Goal: Information Seeking & Learning: Learn about a topic

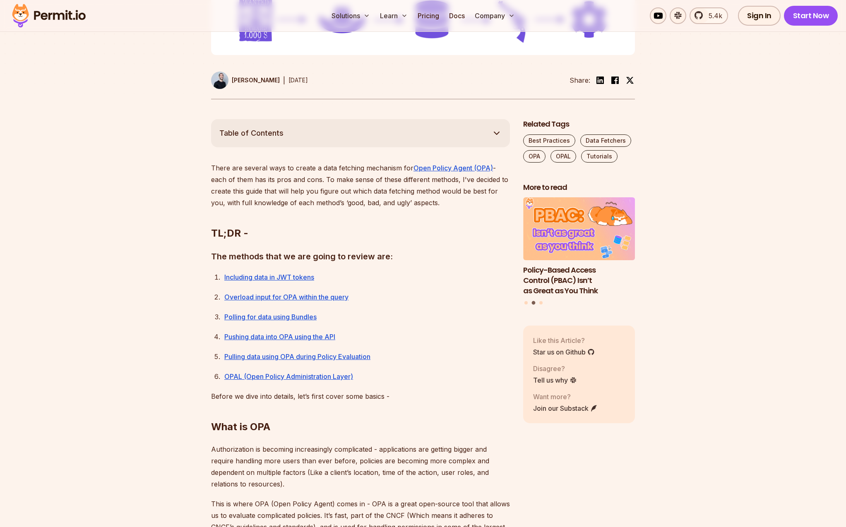
scroll to position [371, 0]
drag, startPoint x: 224, startPoint y: 170, endPoint x: 281, endPoint y: 170, distance: 56.7
click at [281, 170] on p "There are several ways to create a data fetching mechanism for Open Policy Agen…" at bounding box center [360, 184] width 299 height 46
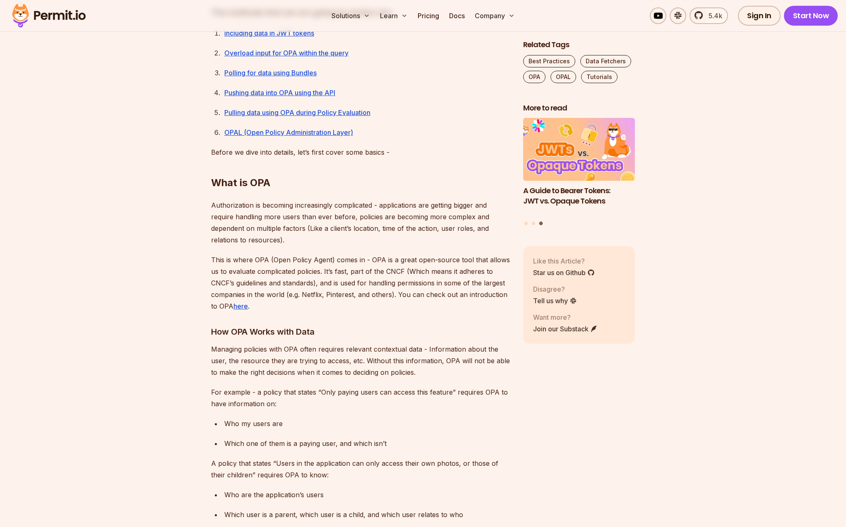
scroll to position [616, 0]
drag, startPoint x: 223, startPoint y: 205, endPoint x: 312, endPoint y: 204, distance: 89.4
click at [312, 204] on p "Authorization is becoming increasingly complicated - applications are getting b…" at bounding box center [360, 221] width 299 height 46
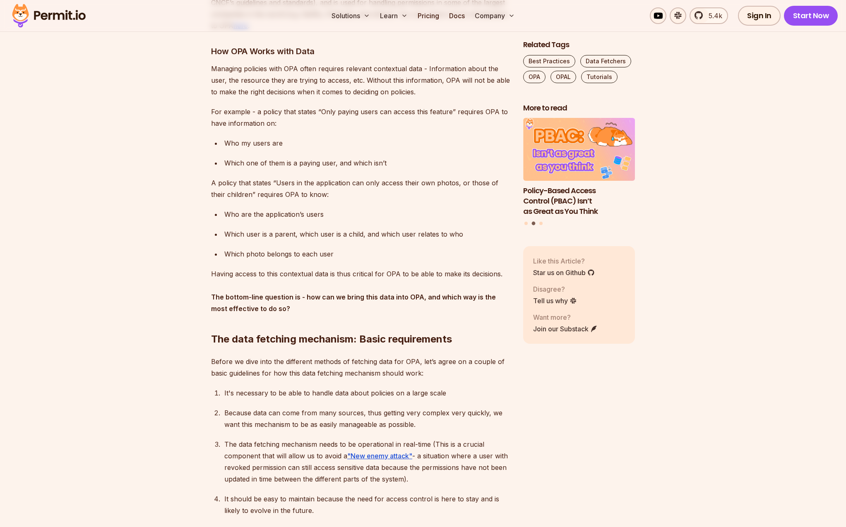
scroll to position [893, 0]
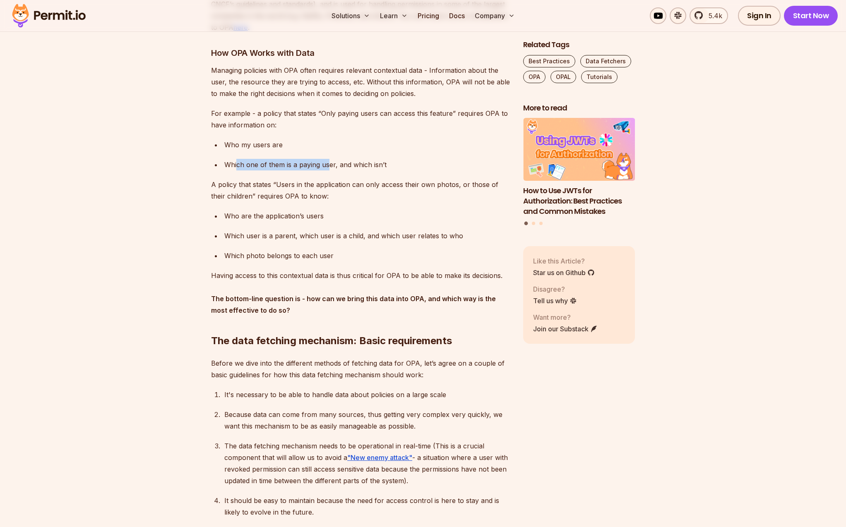
drag, startPoint x: 286, startPoint y: 167, endPoint x: 329, endPoint y: 166, distance: 43.0
click at [329, 166] on p "Which one of them is a paying user, and which isn’t" at bounding box center [367, 165] width 286 height 12
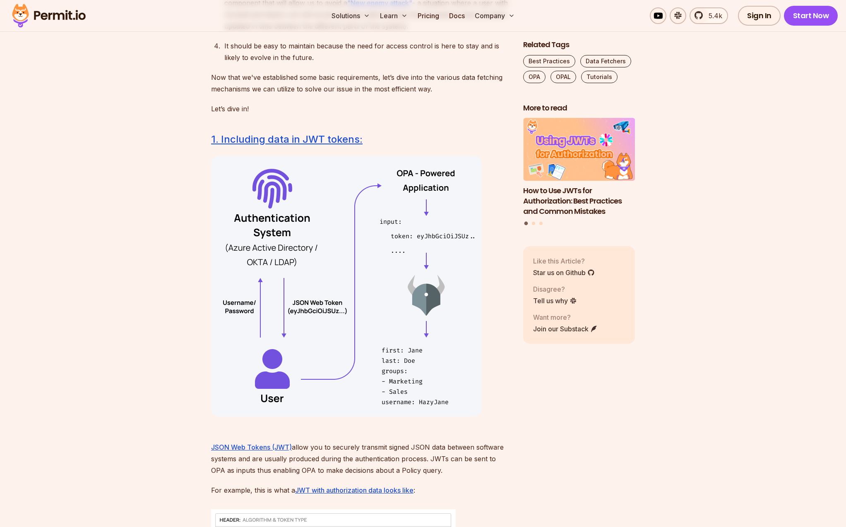
scroll to position [1348, 0]
drag, startPoint x: 240, startPoint y: 77, endPoint x: 211, endPoint y: 98, distance: 35.4
click at [290, 77] on p "Now that we've established some basic requirements, let’s dive into the various…" at bounding box center [360, 82] width 299 height 23
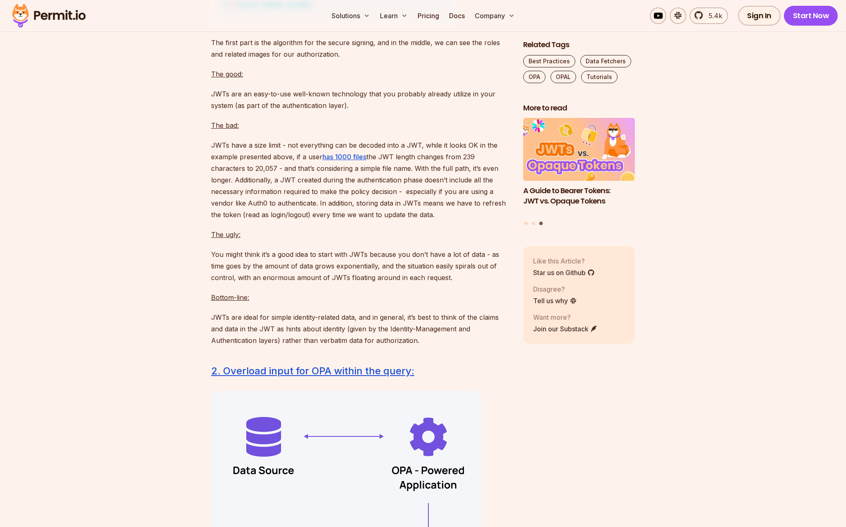
scroll to position [2089, 0]
drag, startPoint x: 222, startPoint y: 95, endPoint x: 324, endPoint y: 101, distance: 102.4
click at [324, 101] on p "JWTs are an easy-to-use well-known technology that you probably already utilize…" at bounding box center [360, 100] width 299 height 23
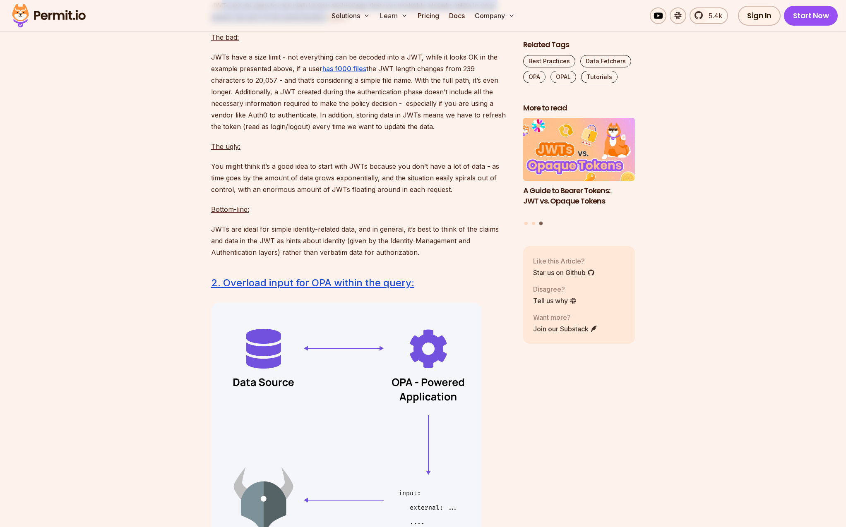
scroll to position [2177, 0]
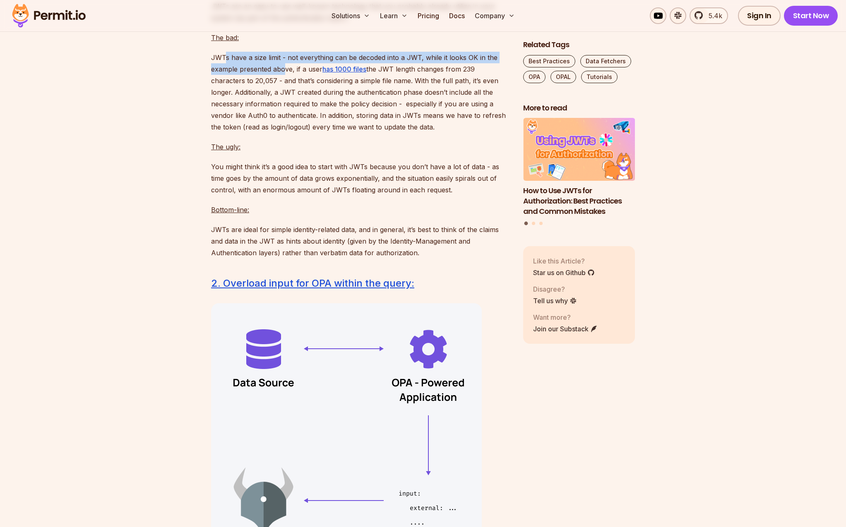
drag, startPoint x: 226, startPoint y: 58, endPoint x: 284, endPoint y: 67, distance: 58.8
click at [284, 67] on p "JWTs have a size limit - not everything can be decoded into a JWT, while it loo…" at bounding box center [360, 92] width 299 height 81
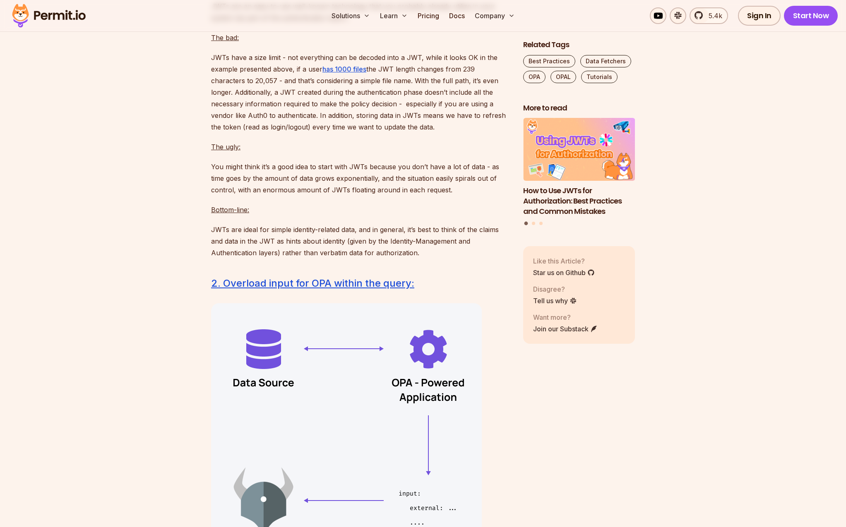
drag, startPoint x: 229, startPoint y: 120, endPoint x: 271, endPoint y: 117, distance: 41.9
click at [271, 117] on p "JWTs have a size limit - not everything can be decoded into a JWT, while it loo…" at bounding box center [360, 92] width 299 height 81
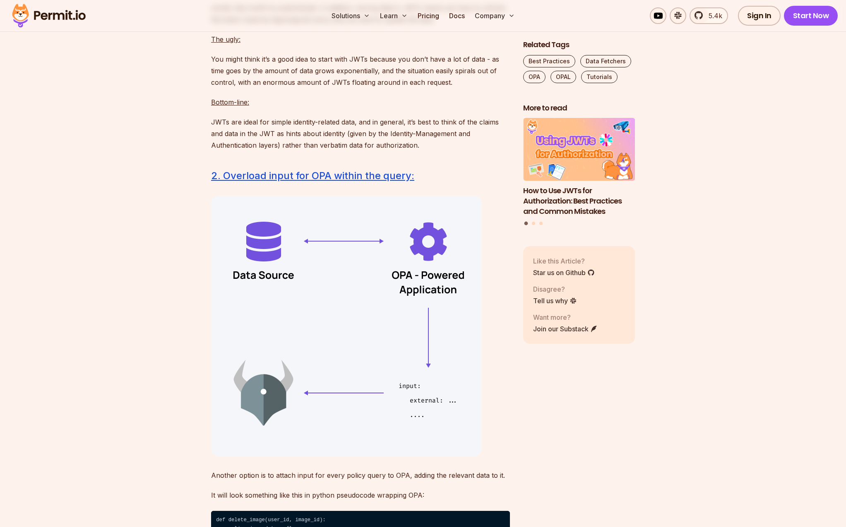
scroll to position [2282, 0]
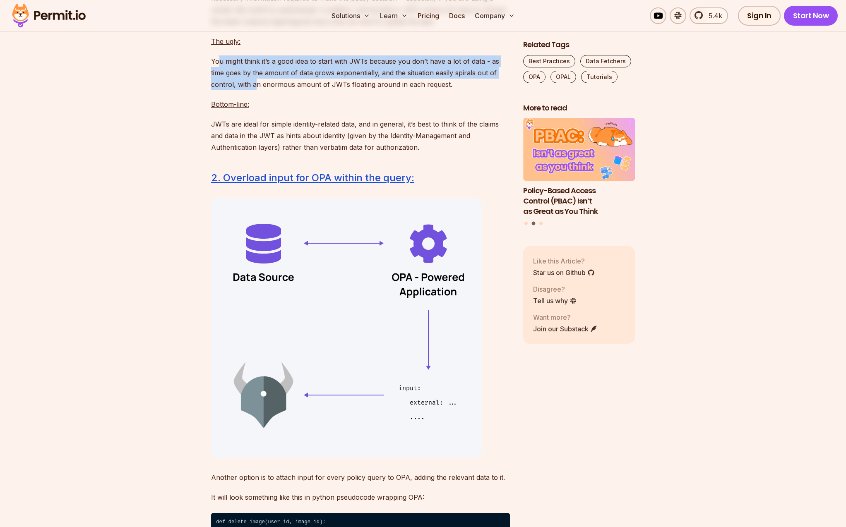
drag, startPoint x: 220, startPoint y: 62, endPoint x: 254, endPoint y: 83, distance: 40.1
click at [256, 83] on p "You might think it’s a good idea to start with JWTs because you don’t have a lo…" at bounding box center [360, 72] width 299 height 35
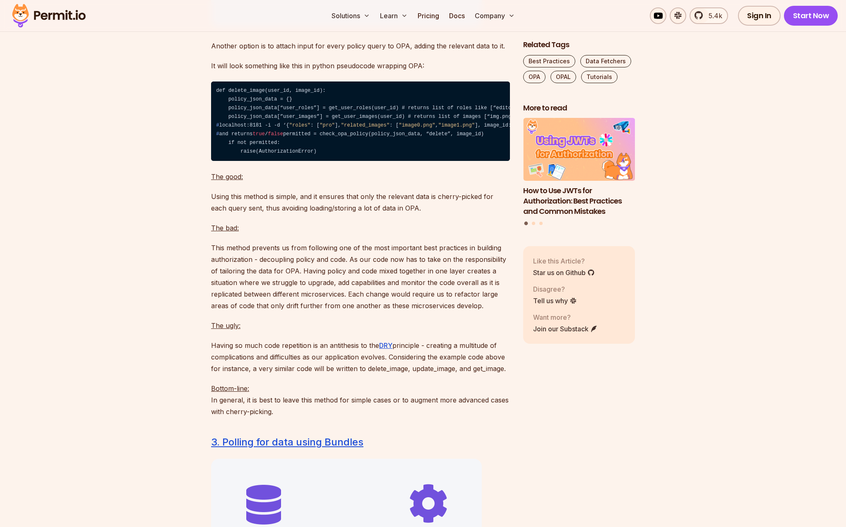
scroll to position [2713, 0]
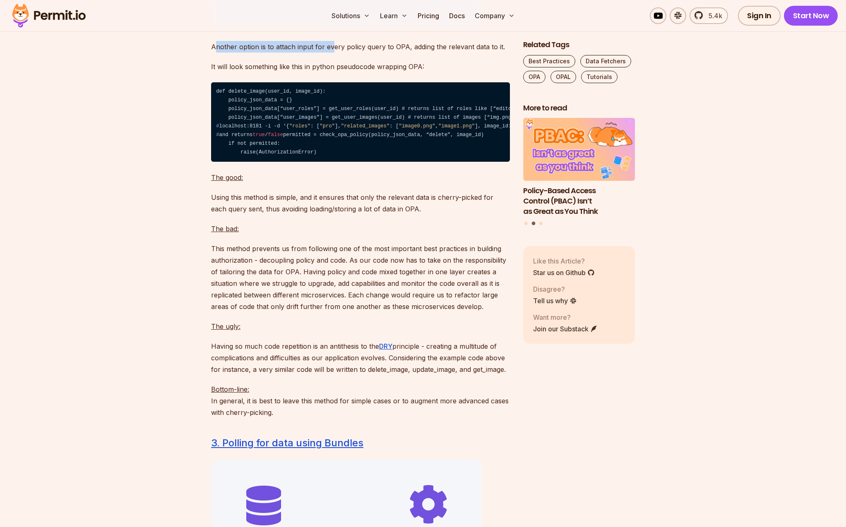
drag, startPoint x: 216, startPoint y: 48, endPoint x: 331, endPoint y: 46, distance: 115.9
click at [332, 46] on p "Another option is to attach input for every policy query to OPA, adding the rel…" at bounding box center [360, 47] width 299 height 12
drag, startPoint x: 236, startPoint y: 49, endPoint x: 315, endPoint y: 48, distance: 79.0
click at [315, 48] on p "Another option is to attach input for every policy query to OPA, adding the rel…" at bounding box center [360, 47] width 299 height 12
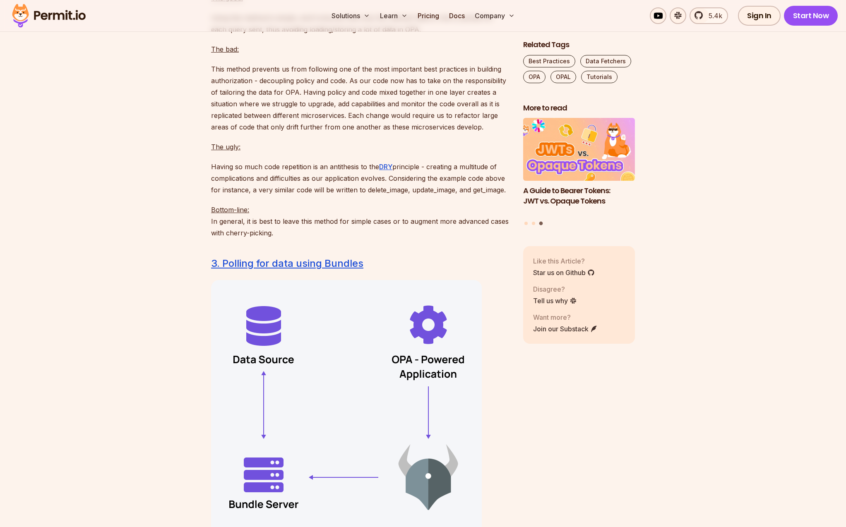
scroll to position [2868, 0]
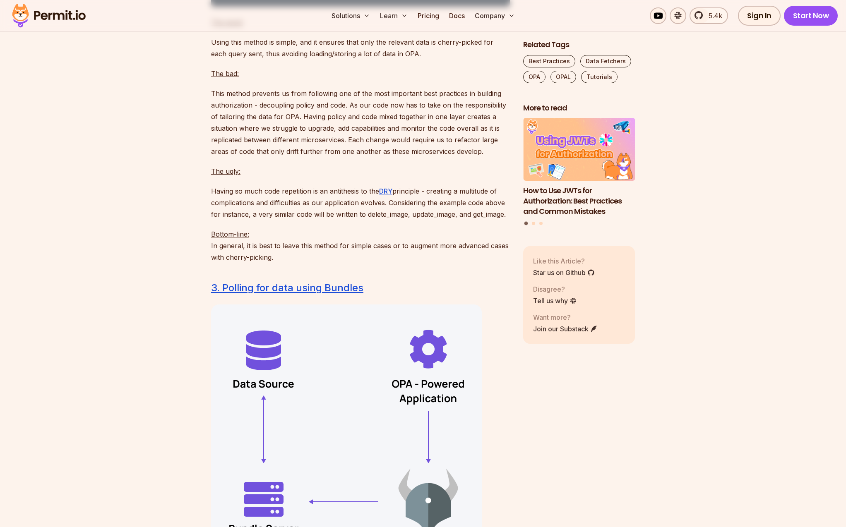
drag, startPoint x: 281, startPoint y: 70, endPoint x: 343, endPoint y: 69, distance: 61.7
click at [345, 60] on p "Using this method is simple, and it ensures that only the relevant data is cher…" at bounding box center [360, 47] width 299 height 23
drag, startPoint x: 231, startPoint y: 68, endPoint x: 259, endPoint y: 91, distance: 36.8
click at [298, 60] on p "Using this method is simple, and it ensures that only the relevant data is cher…" at bounding box center [360, 47] width 299 height 23
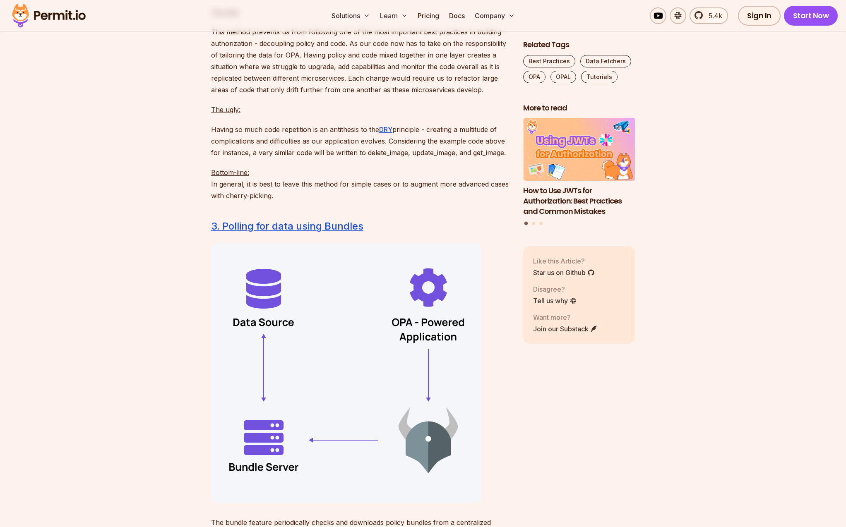
scroll to position [2927, 0]
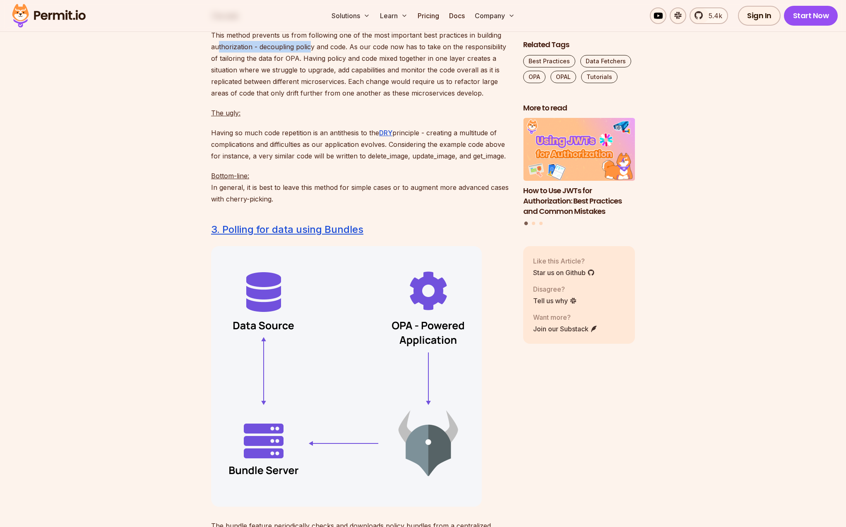
drag, startPoint x: 218, startPoint y: 73, endPoint x: 312, endPoint y: 70, distance: 94.4
click at [312, 70] on p "This method prevents us from following one of the most important best practices…" at bounding box center [360, 64] width 299 height 70
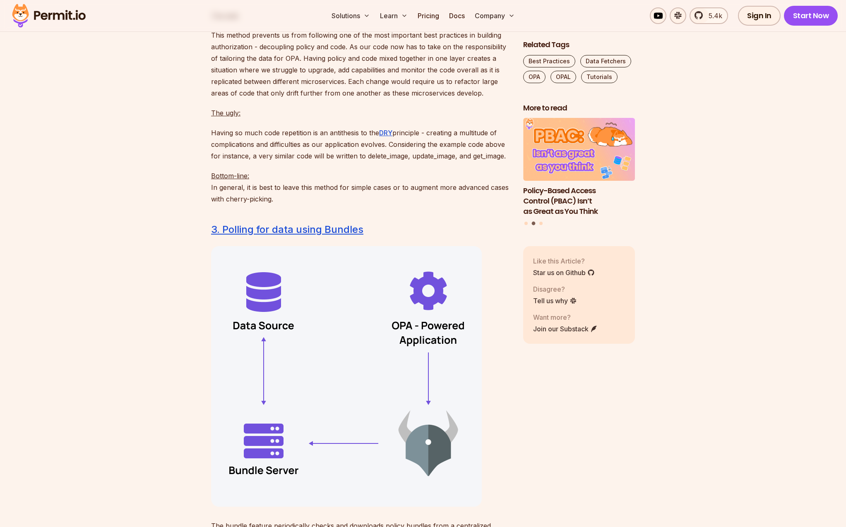
click at [177, 104] on section "Table of Contents There are several ways to create a data fetching mechanism fo…" at bounding box center [423, 480] width 846 height 5834
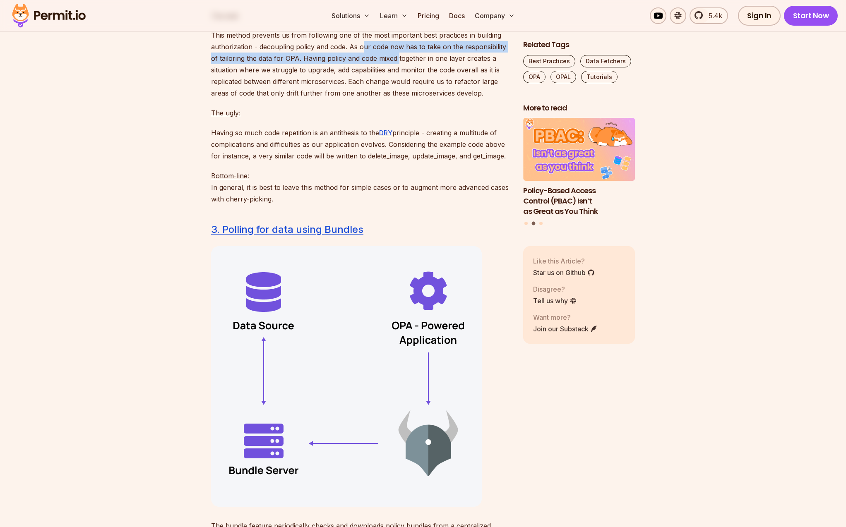
drag, startPoint x: 364, startPoint y: 69, endPoint x: 397, endPoint y: 82, distance: 35.7
click at [397, 82] on p "This method prevents us from following one of the most important best practices…" at bounding box center [360, 64] width 299 height 70
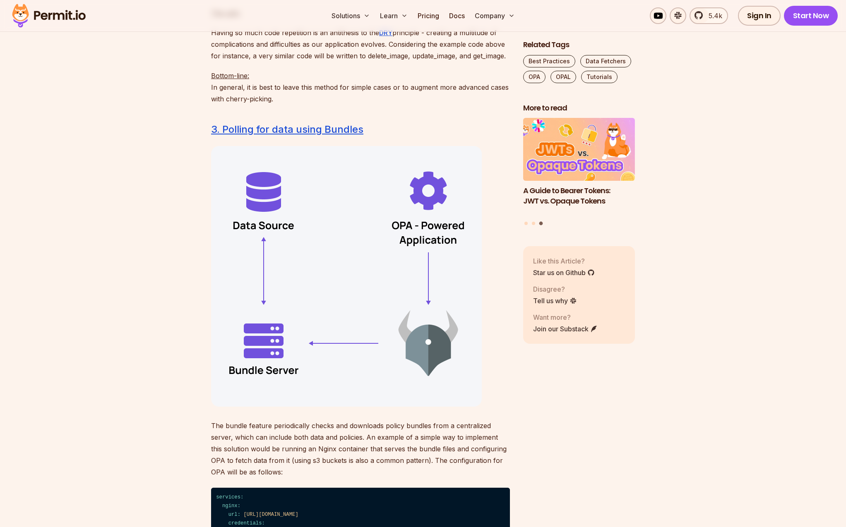
scroll to position [3013, 0]
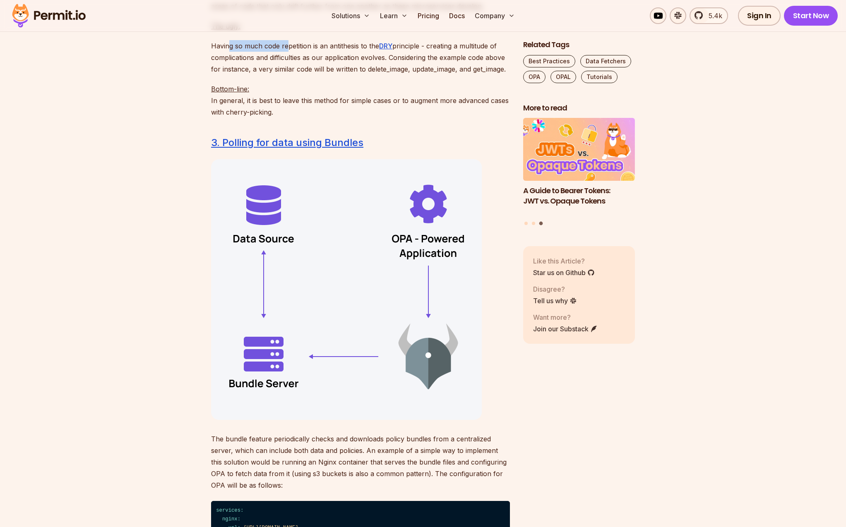
drag, startPoint x: 228, startPoint y: 74, endPoint x: 287, endPoint y: 73, distance: 59.2
click at [287, 73] on p "Having so much code repetition is an antithesis to the DRY principle - creating…" at bounding box center [360, 57] width 299 height 35
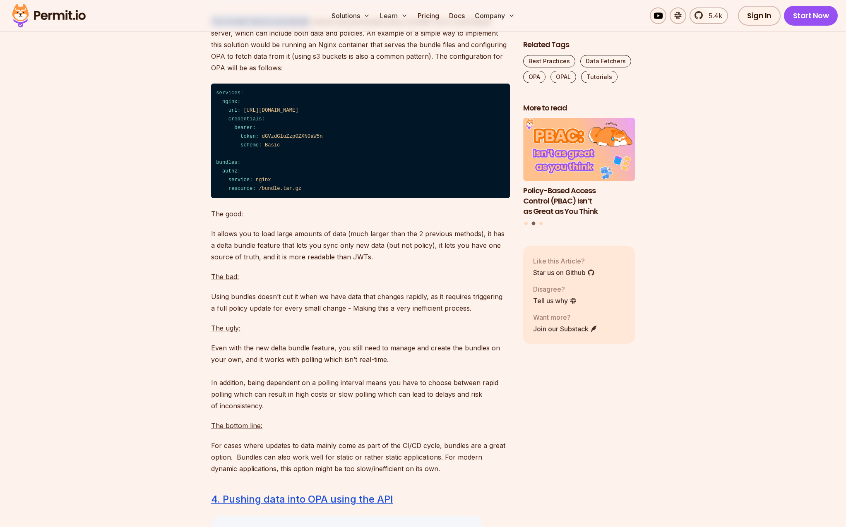
scroll to position [3431, 0]
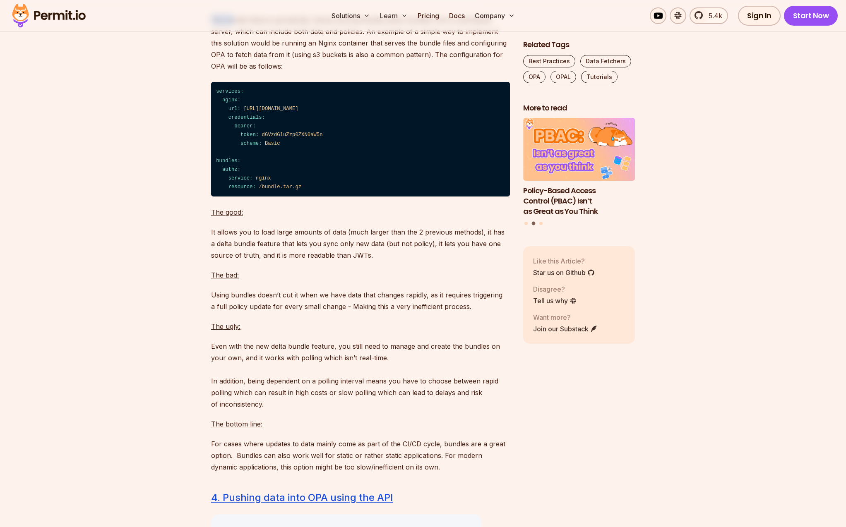
drag, startPoint x: 211, startPoint y: 48, endPoint x: 230, endPoint y: 48, distance: 19.0
click at [231, 48] on p "The bundle feature periodically checks and downloads policy bundles from a cent…" at bounding box center [360, 43] width 299 height 58
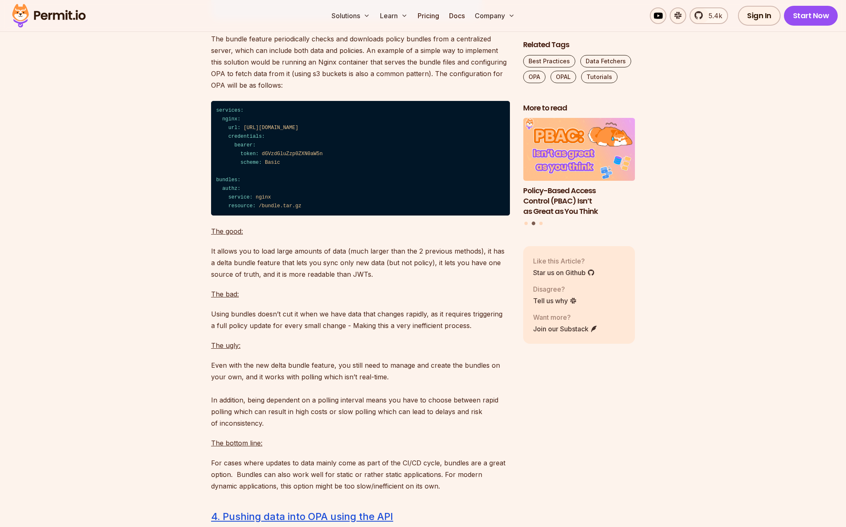
scroll to position [3407, 0]
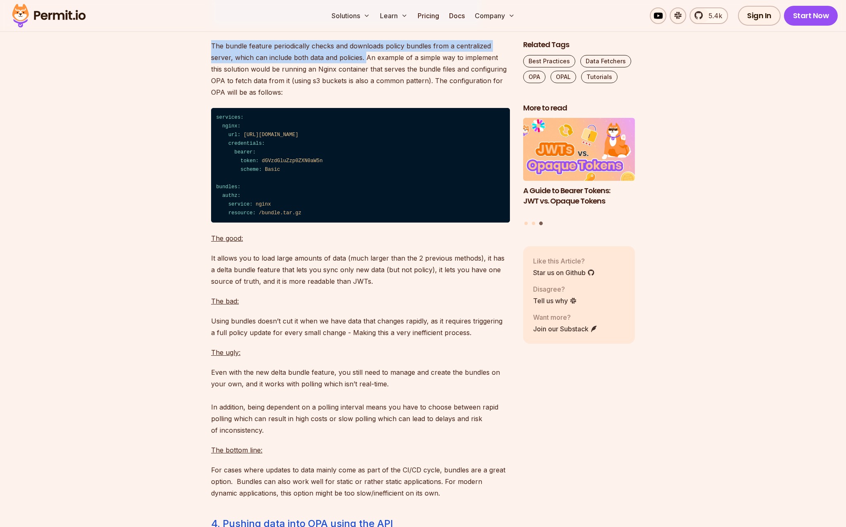
drag, startPoint x: 212, startPoint y: 72, endPoint x: 366, endPoint y: 80, distance: 154.2
click at [366, 80] on p "The bundle feature periodically checks and downloads policy bundles from a cent…" at bounding box center [360, 69] width 299 height 58
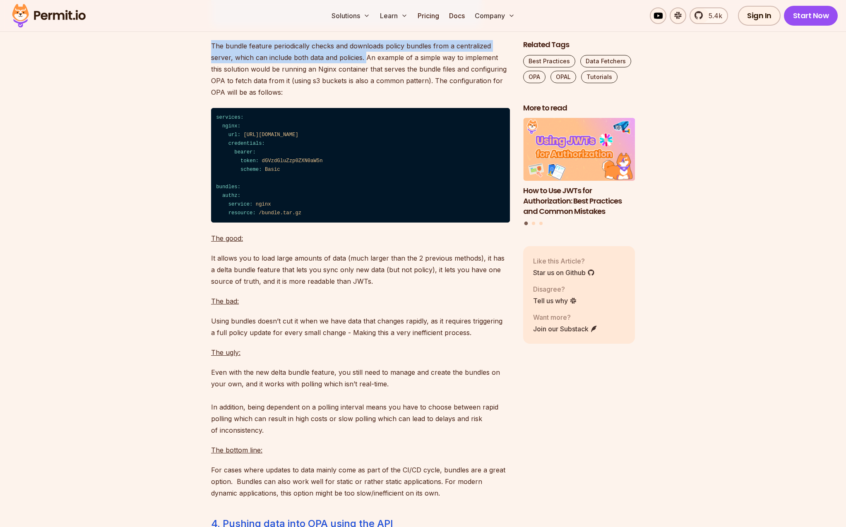
copy p "The bundle feature periodically checks and downloads policy bundles from a cent…"
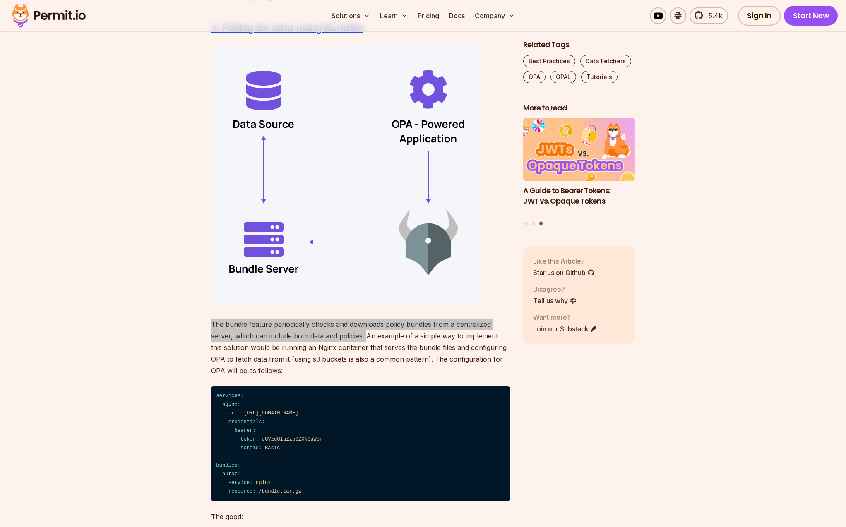
scroll to position [3129, 0]
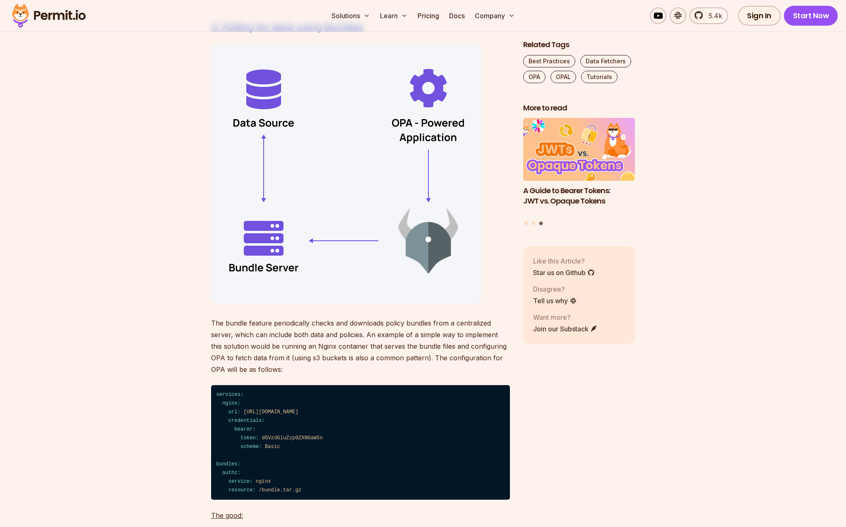
click at [131, 254] on section "Table of Contents There are several ways to create a data fetching mechanism fo…" at bounding box center [423, 277] width 846 height 5834
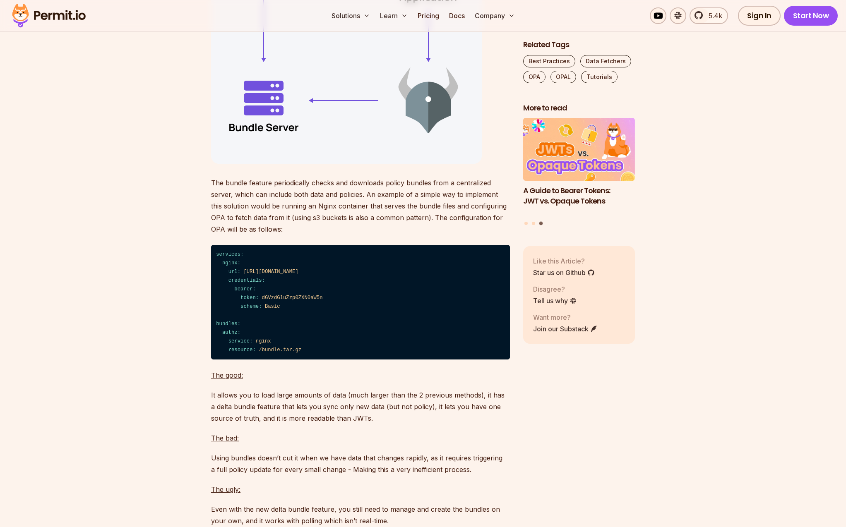
scroll to position [3269, 0]
click at [236, 211] on p "The bundle feature periodically checks and downloads policy bundles from a cent…" at bounding box center [360, 207] width 299 height 58
drag, startPoint x: 311, startPoint y: 211, endPoint x: 272, endPoint y: 211, distance: 39.3
click at [311, 211] on p "The bundle feature periodically checks and downloads policy bundles from a cent…" at bounding box center [360, 207] width 299 height 58
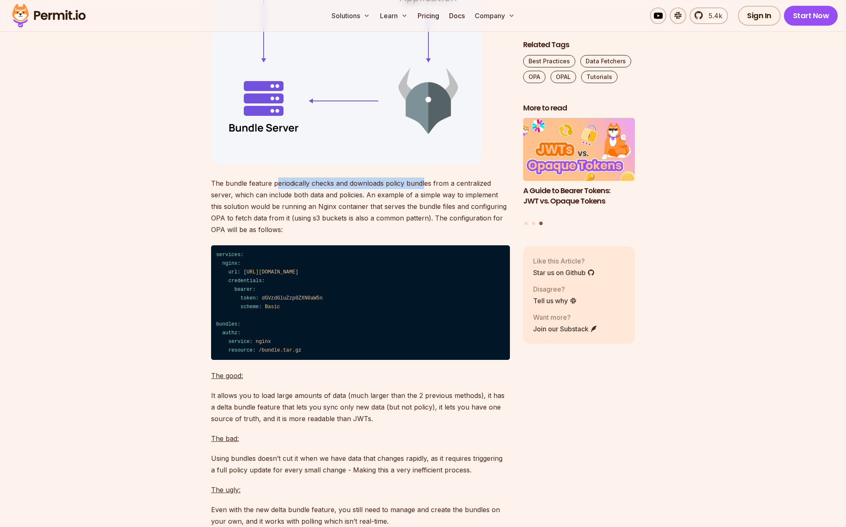
drag, startPoint x: 283, startPoint y: 211, endPoint x: 357, endPoint y: 222, distance: 74.5
click at [424, 209] on p "The bundle feature periodically checks and downloads policy bundles from a cent…" at bounding box center [360, 207] width 299 height 58
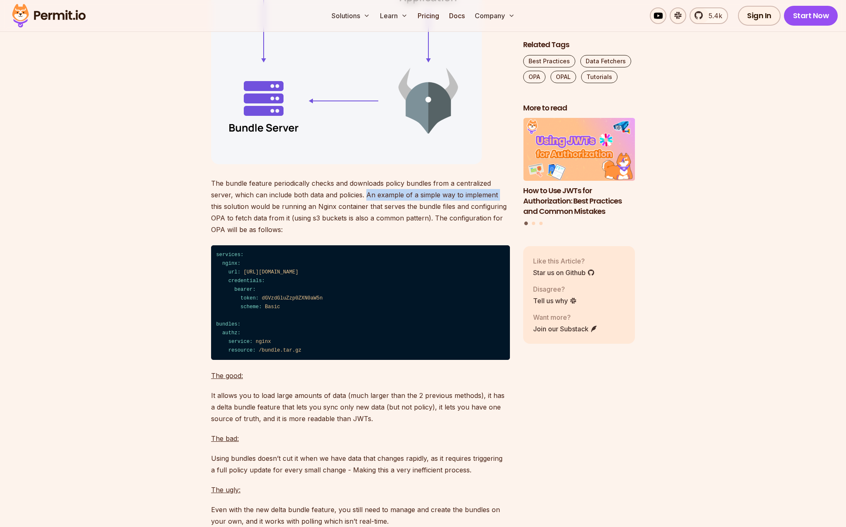
drag, startPoint x: 366, startPoint y: 224, endPoint x: 415, endPoint y: 225, distance: 48.8
click at [497, 224] on p "The bundle feature periodically checks and downloads policy bundles from a cent…" at bounding box center [360, 207] width 299 height 58
click at [220, 233] on p "The bundle feature periodically checks and downloads policy bundles from a cent…" at bounding box center [360, 207] width 299 height 58
drag, startPoint x: 305, startPoint y: 233, endPoint x: 428, endPoint y: 234, distance: 122.9
click at [427, 235] on p "The bundle feature periodically checks and downloads policy bundles from a cent…" at bounding box center [360, 207] width 299 height 58
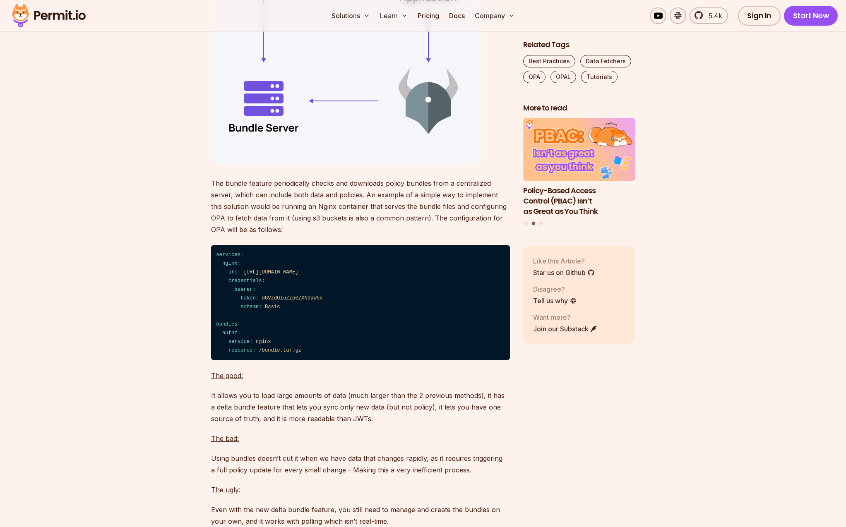
click at [429, 222] on p "The bundle feature periodically checks and downloads policy bundles from a cent…" at bounding box center [360, 207] width 299 height 58
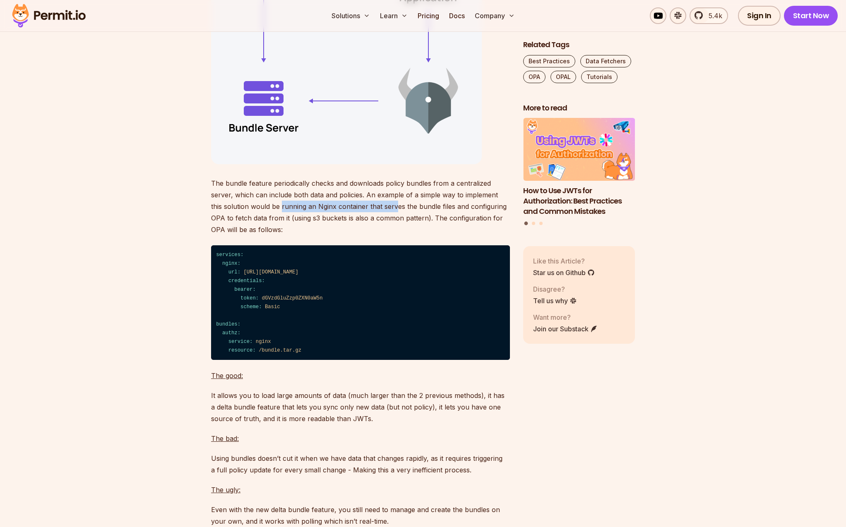
drag, startPoint x: 273, startPoint y: 234, endPoint x: 382, endPoint y: 231, distance: 109.3
click at [382, 231] on p "The bundle feature periodically checks and downloads policy bundles from a cent…" at bounding box center [360, 207] width 299 height 58
click at [468, 232] on p "The bundle feature periodically checks and downloads policy bundles from a cent…" at bounding box center [360, 207] width 299 height 58
click at [132, 244] on section "Table of Contents There are several ways to create a data fetching mechanism fo…" at bounding box center [423, 137] width 846 height 5834
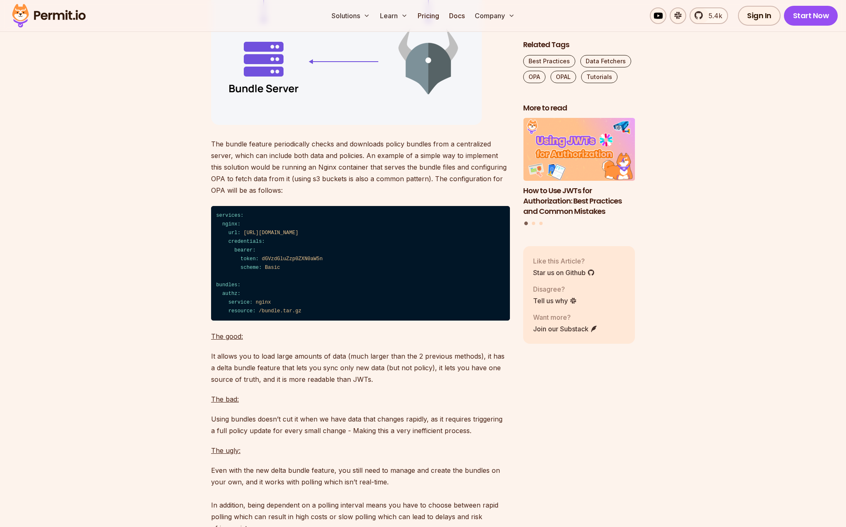
scroll to position [3322, 0]
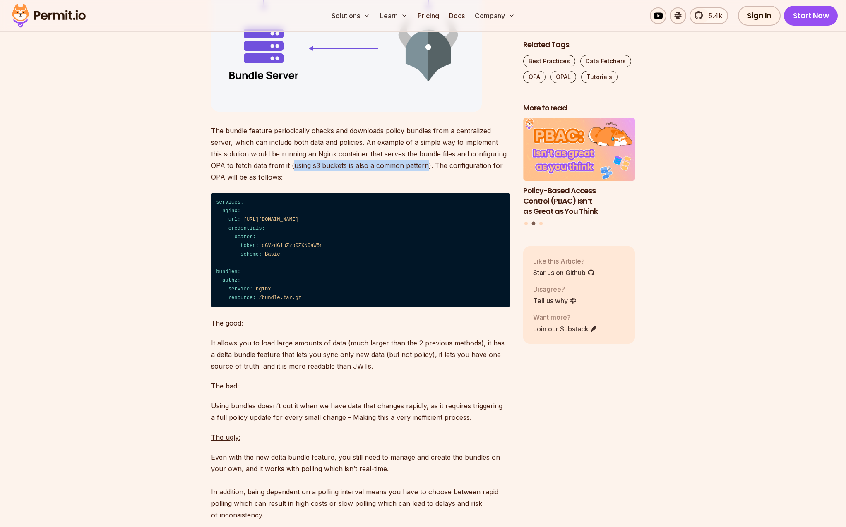
drag, startPoint x: 278, startPoint y: 192, endPoint x: 396, endPoint y: 190, distance: 118.0
click at [411, 183] on p "The bundle feature periodically checks and downloads policy bundles from a cent…" at bounding box center [360, 154] width 299 height 58
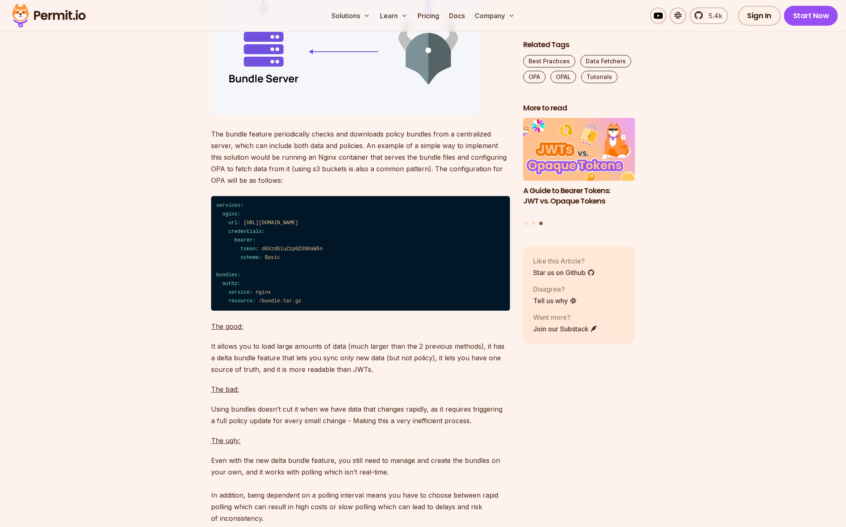
click at [137, 206] on section "Table of Contents There are several ways to create a data fetching mechanism fo…" at bounding box center [423, 88] width 846 height 5834
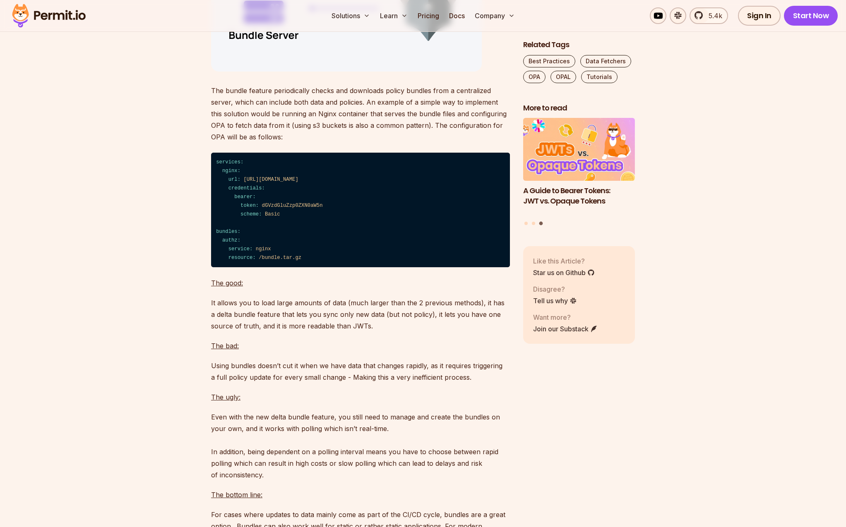
scroll to position [3362, 0]
click at [137, 206] on section "Table of Contents There are several ways to create a data fetching mechanism fo…" at bounding box center [423, 44] width 846 height 5834
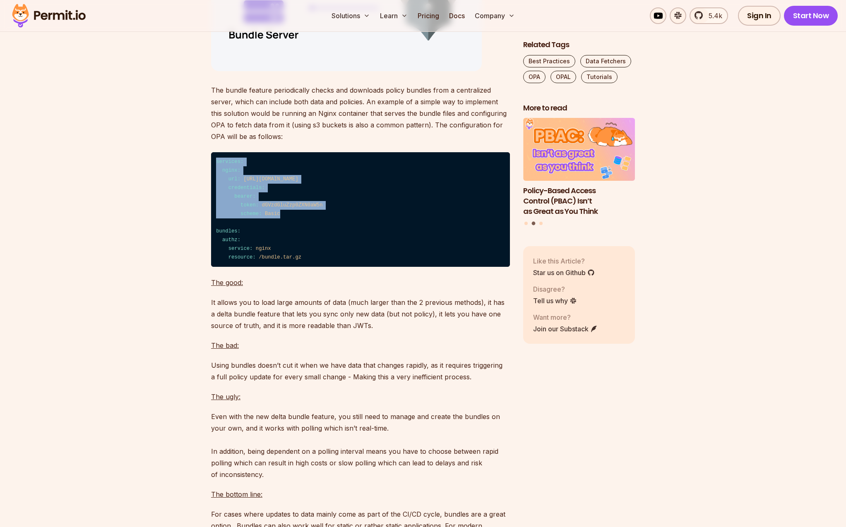
drag, startPoint x: 219, startPoint y: 190, endPoint x: 364, endPoint y: 240, distance: 153.1
click at [364, 240] on code "services: nginx: url: [URL][DOMAIN_NAME] credentials: bearer: token: dGVzdGluZz…" at bounding box center [360, 209] width 299 height 115
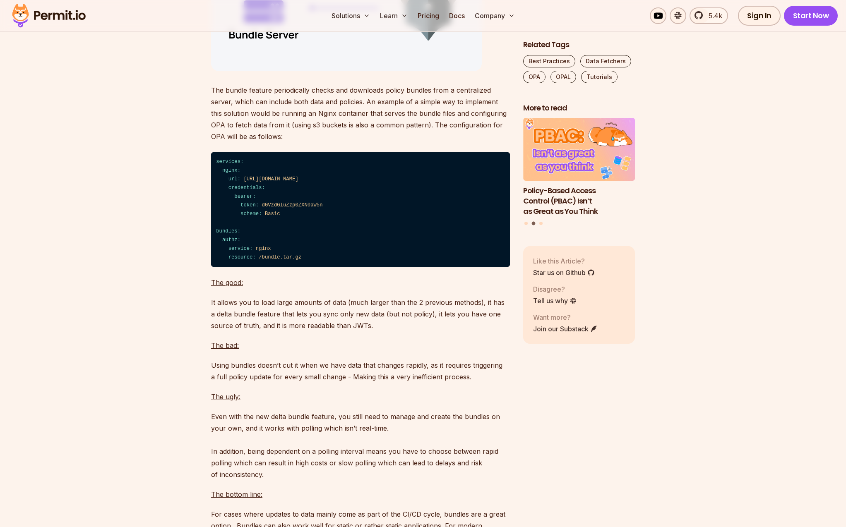
click at [112, 205] on section "Table of Contents There are several ways to create a data fetching mechanism fo…" at bounding box center [423, 44] width 846 height 5834
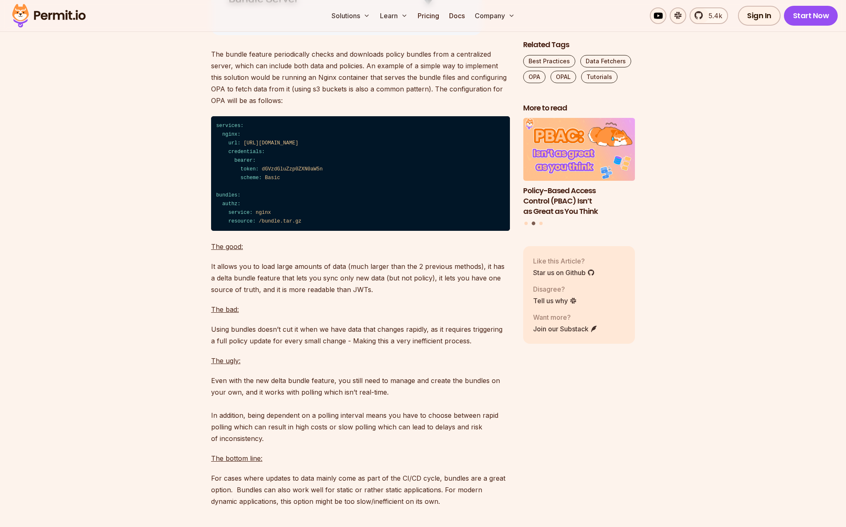
scroll to position [3400, 0]
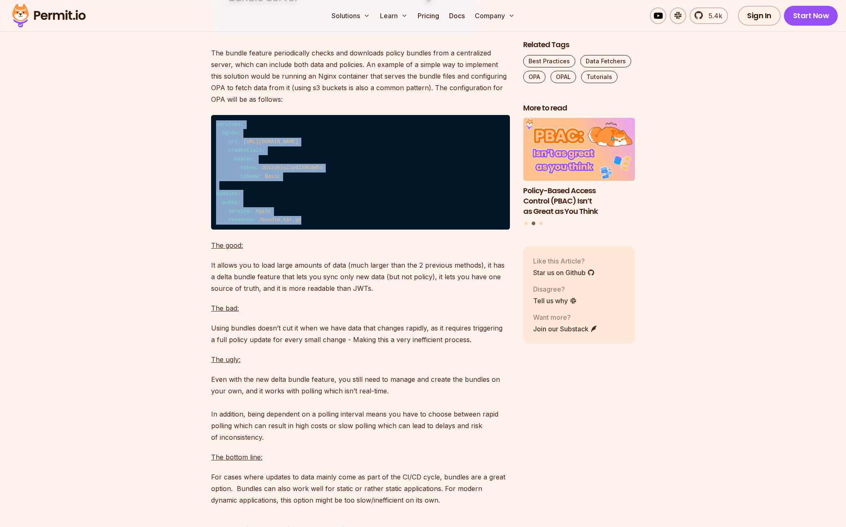
drag, startPoint x: 216, startPoint y: 151, endPoint x: 336, endPoint y: 245, distance: 152.4
click at [336, 230] on code "services: nginx: url: [URL][DOMAIN_NAME] credentials: bearer: token: dGVzdGluZz…" at bounding box center [360, 172] width 299 height 115
copy code "services: nginx: url: [URL][DOMAIN_NAME] credentials: bearer: token: dGVzdGluZz…"
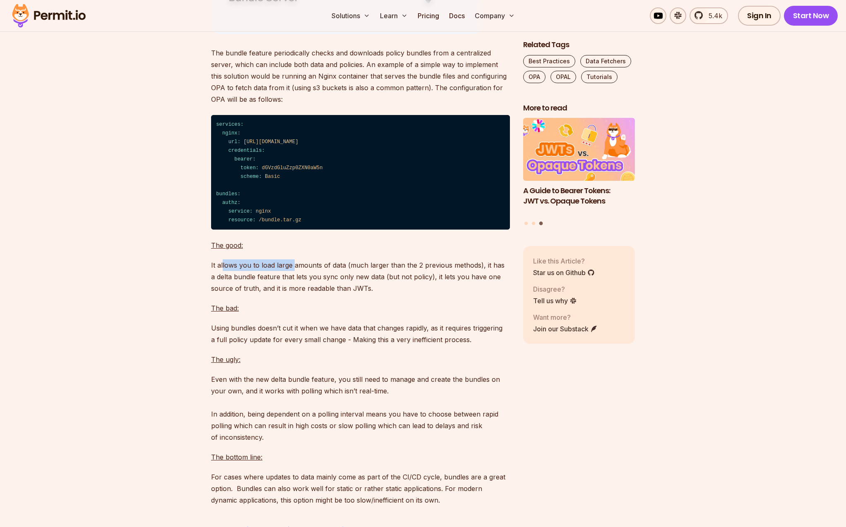
drag, startPoint x: 222, startPoint y: 290, endPoint x: 293, endPoint y: 288, distance: 70.4
click at [293, 288] on p "It allows you to load large amounts of data (much larger than the 2 previous me…" at bounding box center [360, 276] width 299 height 35
drag, startPoint x: 132, startPoint y: 304, endPoint x: 221, endPoint y: 297, distance: 89.2
click at [134, 304] on section "Table of Contents There are several ways to create a data fetching mechanism fo…" at bounding box center [423, 7] width 846 height 5834
drag, startPoint x: 213, startPoint y: 290, endPoint x: 401, endPoint y: 290, distance: 188.7
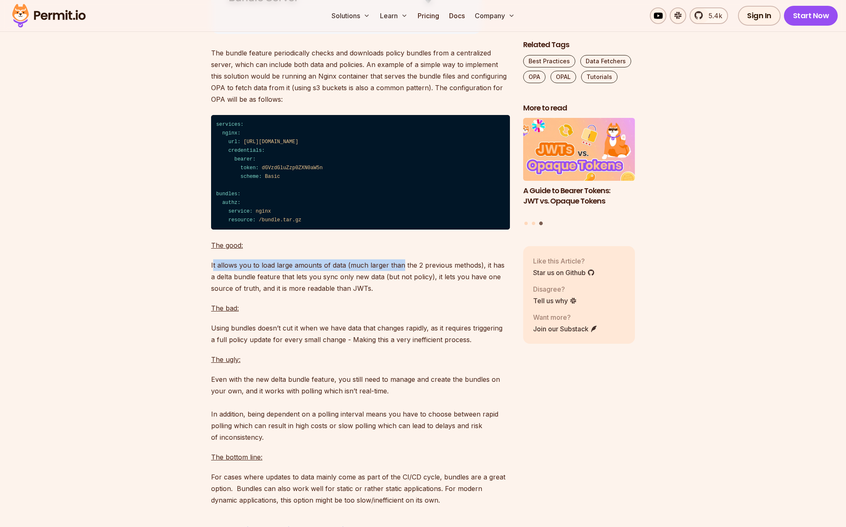
click at [401, 290] on p "It allows you to load large amounts of data (much larger than the 2 previous me…" at bounding box center [360, 276] width 299 height 35
click at [145, 293] on section "Table of Contents There are several ways to create a data fetching mechanism fo…" at bounding box center [423, 7] width 846 height 5834
drag, startPoint x: 213, startPoint y: 304, endPoint x: 300, endPoint y: 304, distance: 87.7
click at [300, 294] on p "It allows you to load large amounts of data (much larger than the 2 previous me…" at bounding box center [360, 276] width 299 height 35
click at [424, 294] on p "It allows you to load large amounts of data (much larger than the 2 previous me…" at bounding box center [360, 276] width 299 height 35
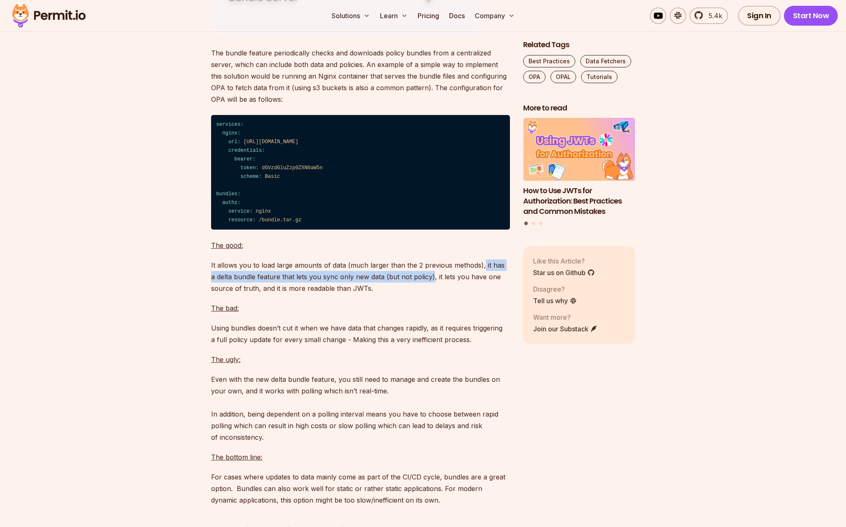
drag, startPoint x: 481, startPoint y: 291, endPoint x: 426, endPoint y: 301, distance: 56.0
click at [426, 294] on p "It allows you to load large amounts of data (much larger than the 2 previous me…" at bounding box center [360, 276] width 299 height 35
copy p "it has a delta bundle feature that lets you sync only new data (but not policy)"
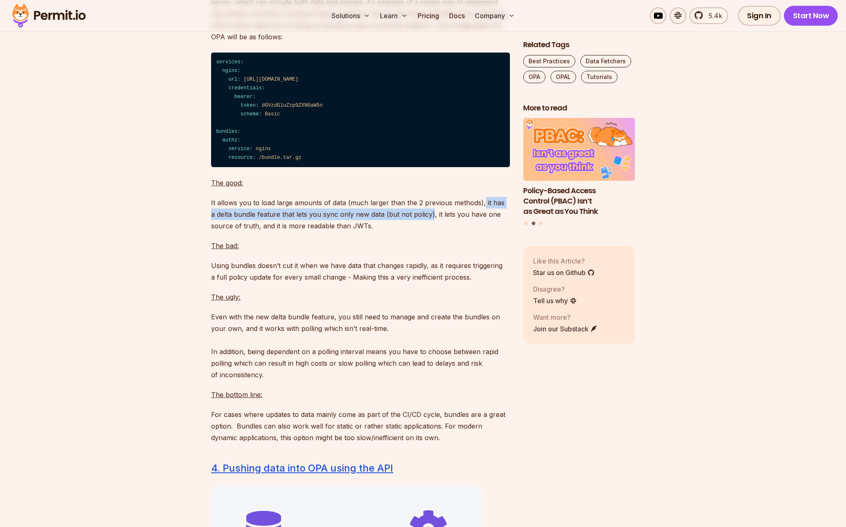
scroll to position [3462, 0]
drag, startPoint x: 263, startPoint y: 240, endPoint x: 323, endPoint y: 239, distance: 60.4
click at [323, 231] on p "It allows you to load large amounts of data (much larger than the 2 previous me…" at bounding box center [360, 214] width 299 height 35
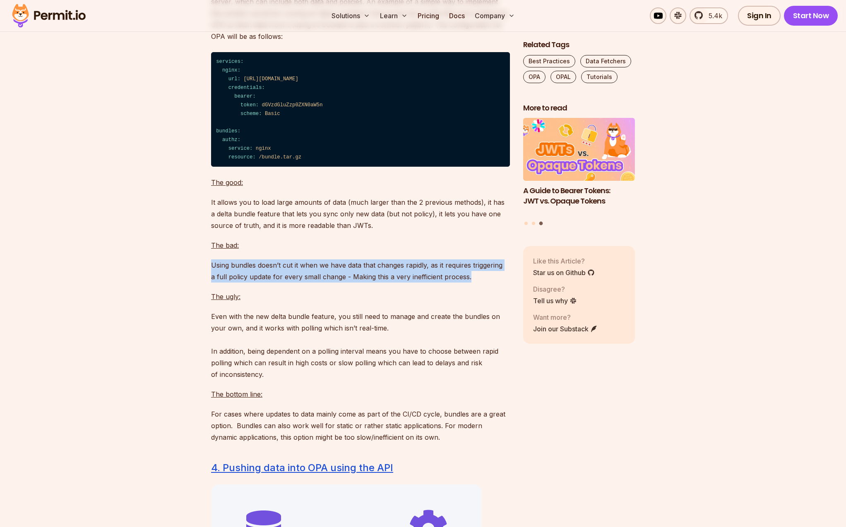
drag, startPoint x: 216, startPoint y: 293, endPoint x: 469, endPoint y: 307, distance: 253.2
click at [473, 283] on p "Using bundles doesn’t cut it when we have data that changes rapidly, as it requ…" at bounding box center [360, 270] width 299 height 23
copy p "Using bundles doesn’t cut it when we have data that changes rapidly, as it requ…"
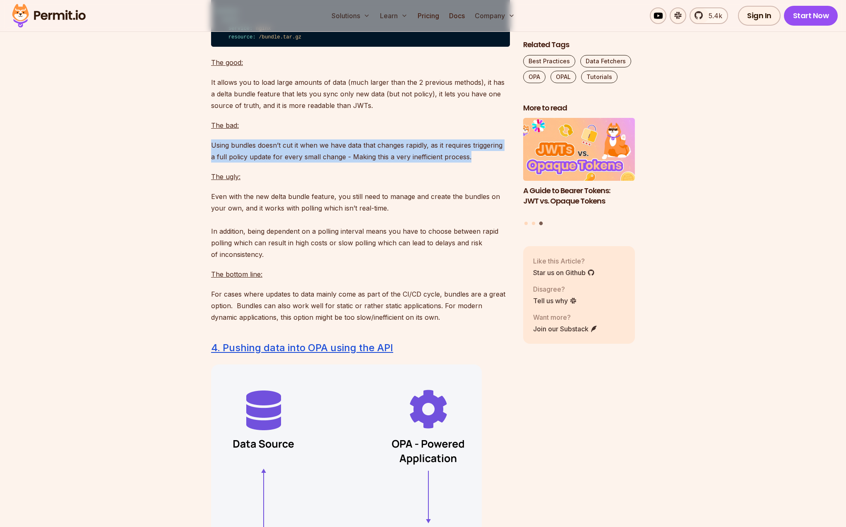
scroll to position [3589, 0]
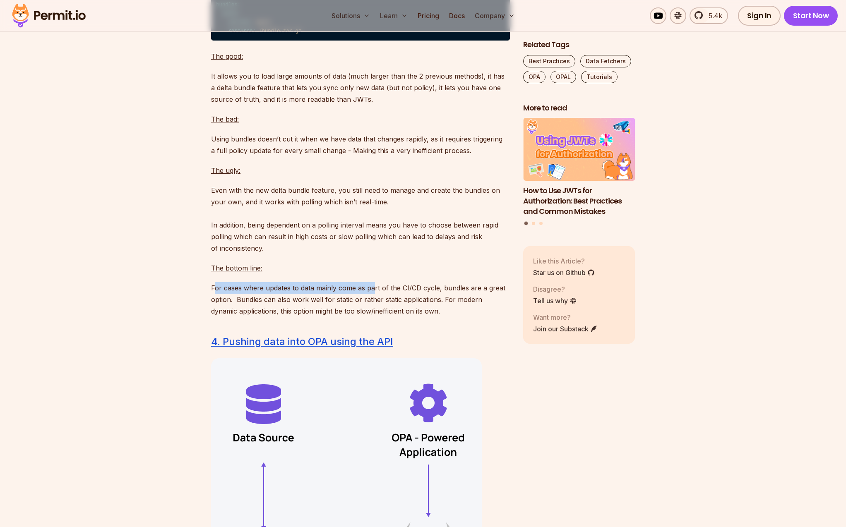
drag, startPoint x: 215, startPoint y: 317, endPoint x: 374, endPoint y: 311, distance: 158.6
click at [374, 311] on p "For cases where updates to data mainly come as part of the CI/CD cycle, bundles…" at bounding box center [360, 299] width 299 height 35
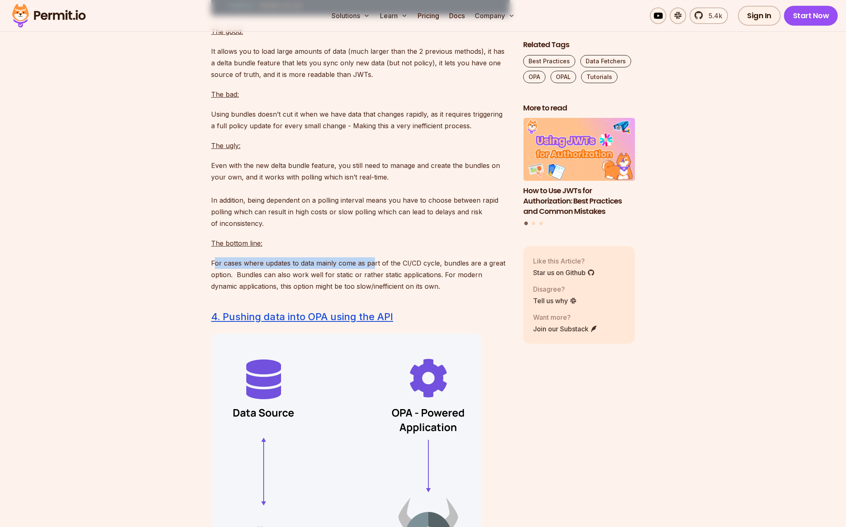
scroll to position [3623, 0]
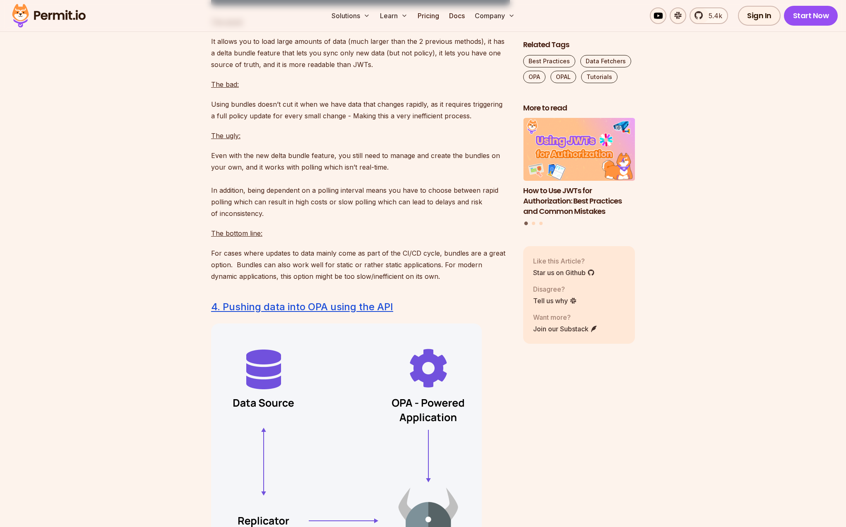
drag, startPoint x: 133, startPoint y: 342, endPoint x: 196, endPoint y: 312, distance: 69.4
drag, startPoint x: 237, startPoint y: 290, endPoint x: 437, endPoint y: 289, distance: 199.5
click at [437, 282] on p "For cases where updates to data mainly come as part of the CI/CD cycle, bundles…" at bounding box center [360, 264] width 299 height 35
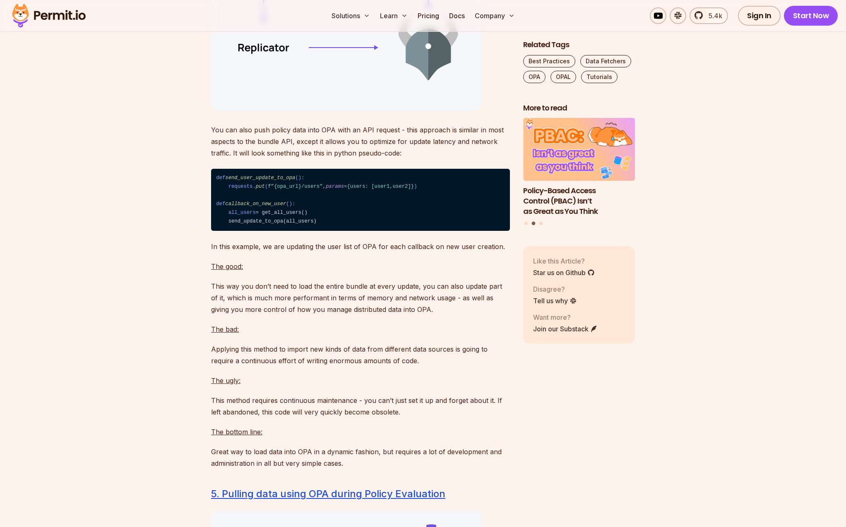
scroll to position [4109, 0]
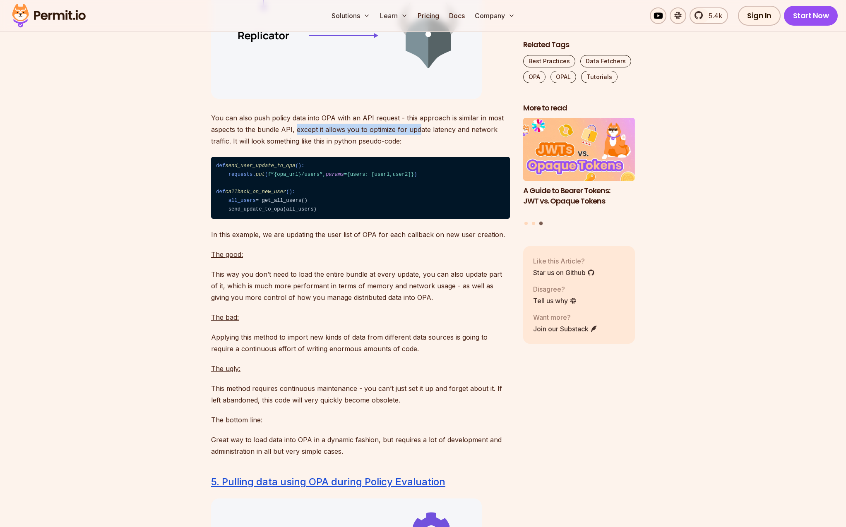
drag, startPoint x: 296, startPoint y: 156, endPoint x: 417, endPoint y: 158, distance: 121.3
click at [417, 147] on p "You can also push policy data into OPA with an API request - this approach is s…" at bounding box center [360, 129] width 299 height 35
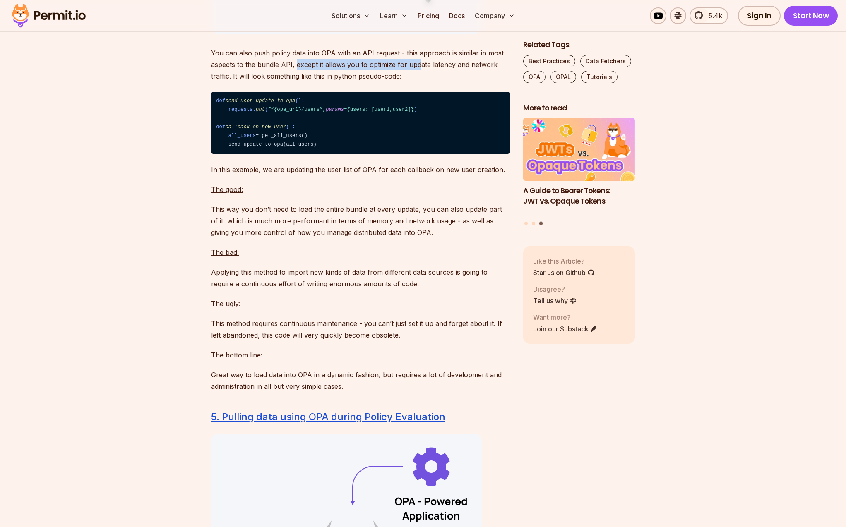
scroll to position [4174, 0]
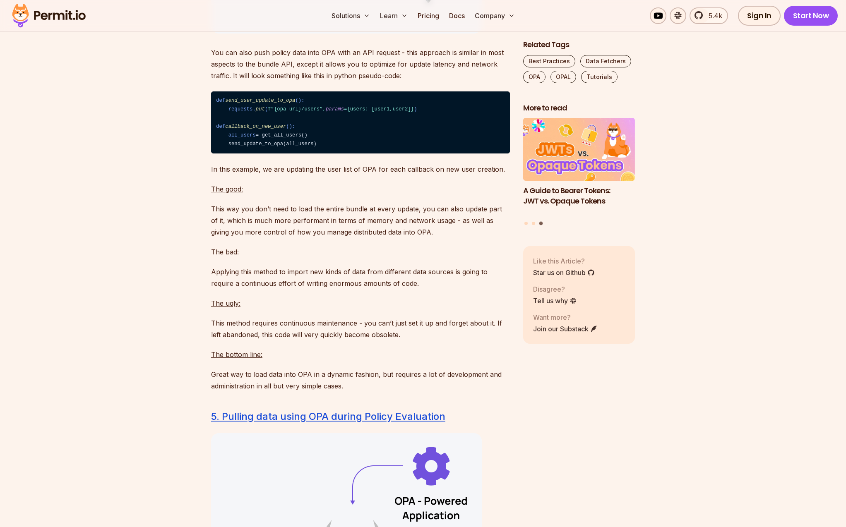
drag, startPoint x: 218, startPoint y: 129, endPoint x: 306, endPoint y: 131, distance: 88.6
click at [306, 131] on code "def send_user_update_to_opa (): requests. put ( f”{opa_url}/users”, params ={us…" at bounding box center [360, 122] width 299 height 62
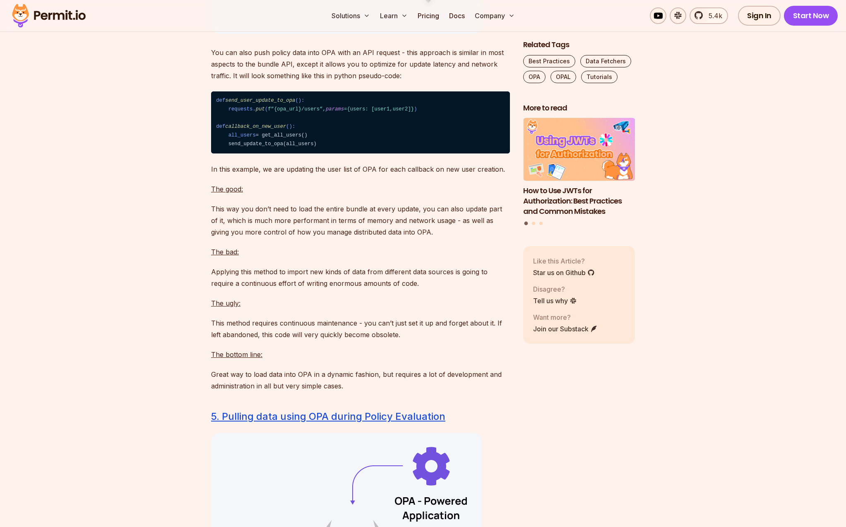
drag, startPoint x: 216, startPoint y: 128, endPoint x: 352, endPoint y: 171, distance: 142.5
click at [351, 154] on code "def send_user_update_to_opa (): requests. put ( f”{opa_url}/users”, params ={us…" at bounding box center [360, 122] width 299 height 62
copy code "def send_user_update_to_opa (): requests. put ( f”{opa_url}/users”, params ={us…"
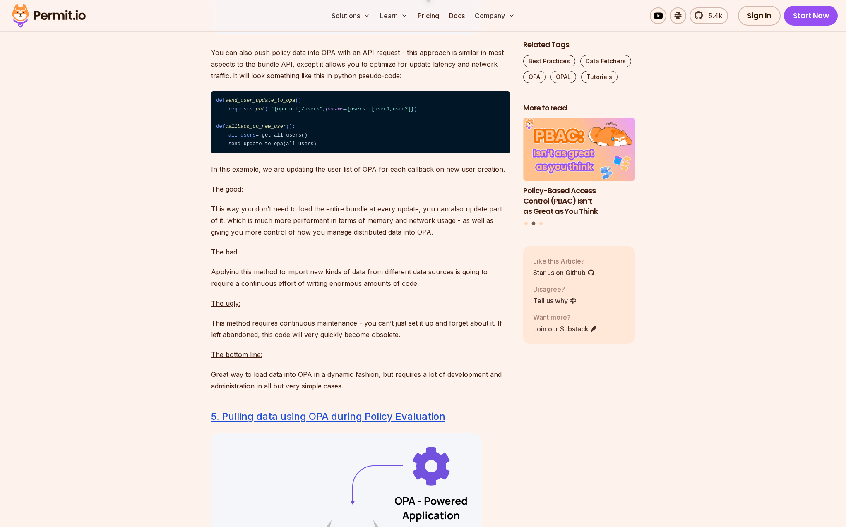
drag, startPoint x: 156, startPoint y: 134, endPoint x: 188, endPoint y: 129, distance: 32.0
drag, startPoint x: 216, startPoint y: 127, endPoint x: 486, endPoint y: 134, distance: 270.3
click at [485, 132] on code "def send_user_update_to_opa (): requests. put ( f”{opa_url}/users”, params ={us…" at bounding box center [360, 122] width 299 height 62
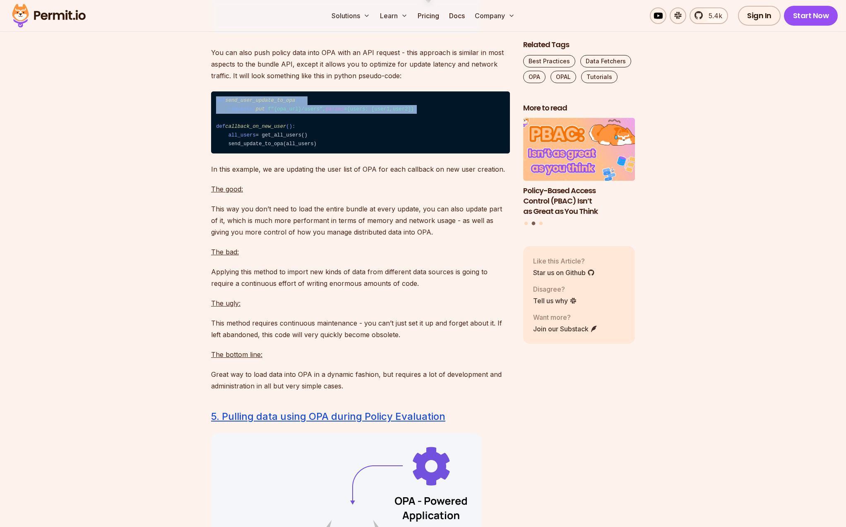
copy span "def send_user_update_to_opa (): requests. put ( f”{opa_url}/users”, params ={us…"
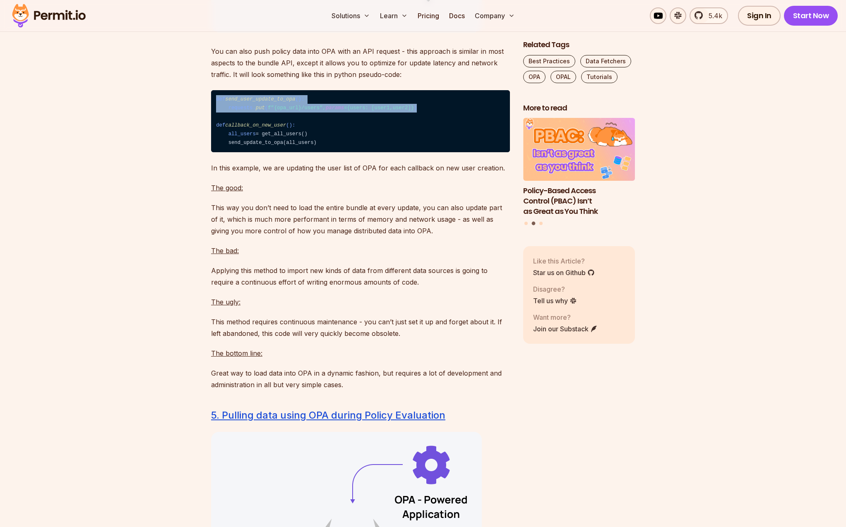
scroll to position [4178, 0]
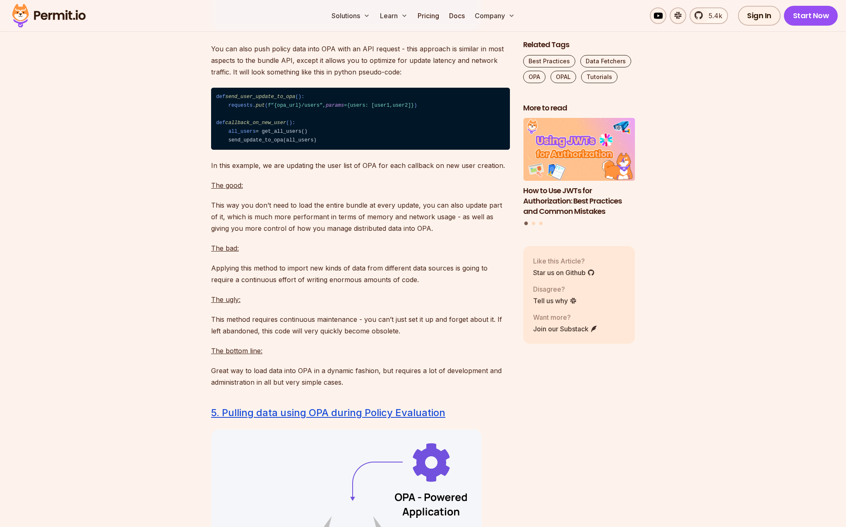
drag, startPoint x: 273, startPoint y: 192, endPoint x: 357, endPoint y: 204, distance: 84.8
click at [423, 171] on p "In this example, we are updating the user list of OPA for each callback on new …" at bounding box center [360, 166] width 299 height 12
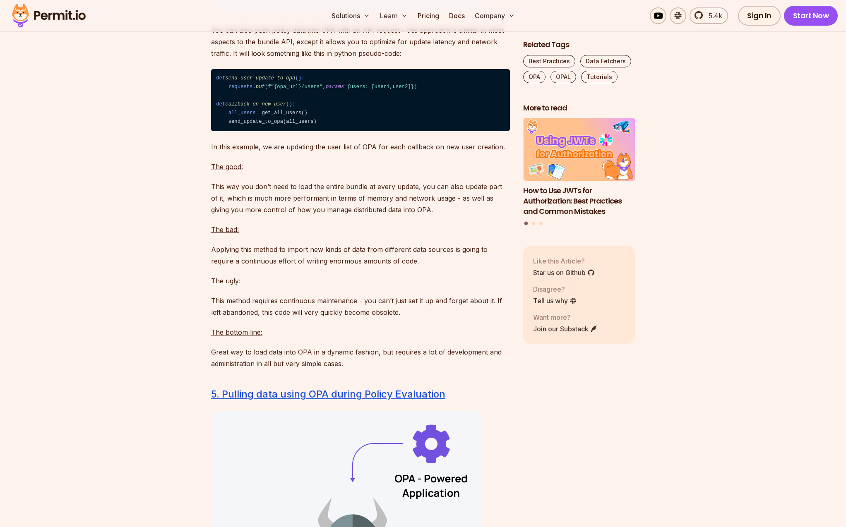
scroll to position [4204, 0]
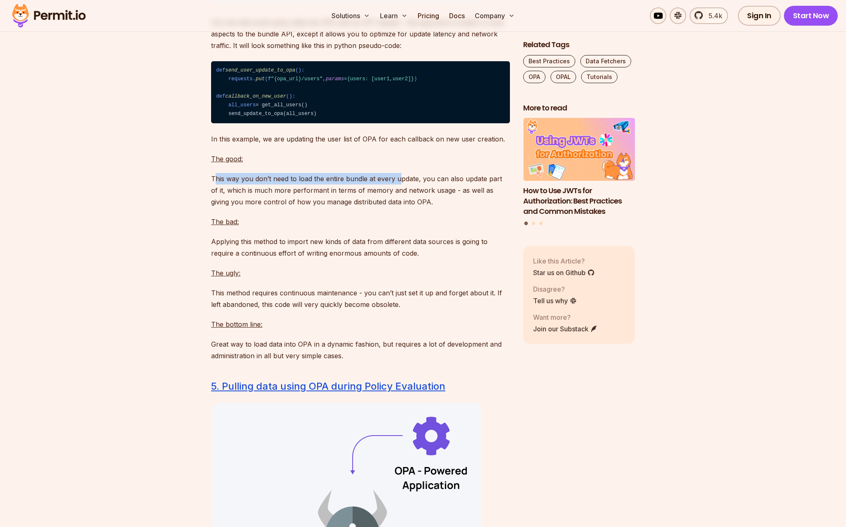
drag, startPoint x: 217, startPoint y: 207, endPoint x: 370, endPoint y: 208, distance: 152.7
click at [399, 205] on p "This way you don’t need to load the entire bundle at every update, you can also…" at bounding box center [360, 190] width 299 height 35
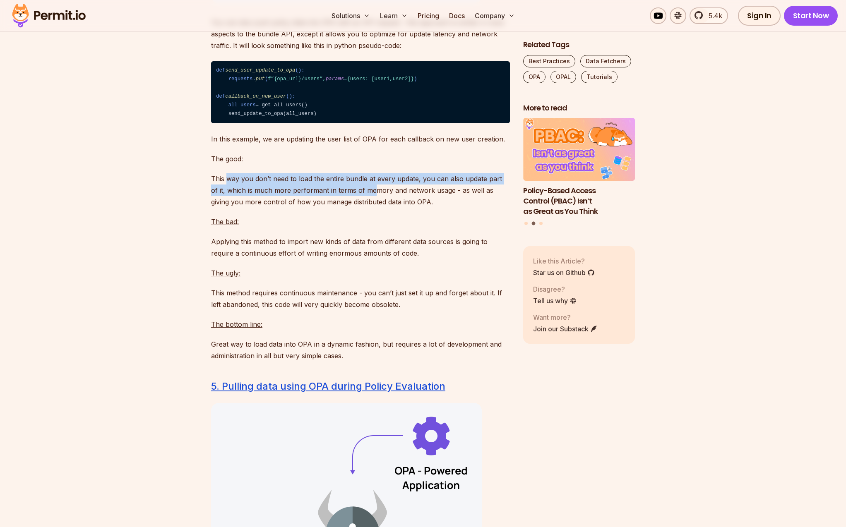
drag, startPoint x: 226, startPoint y: 206, endPoint x: 365, endPoint y: 217, distance: 139.0
click at [365, 208] on p "This way you don’t need to load the entire bundle at every update, you can also…" at bounding box center [360, 190] width 299 height 35
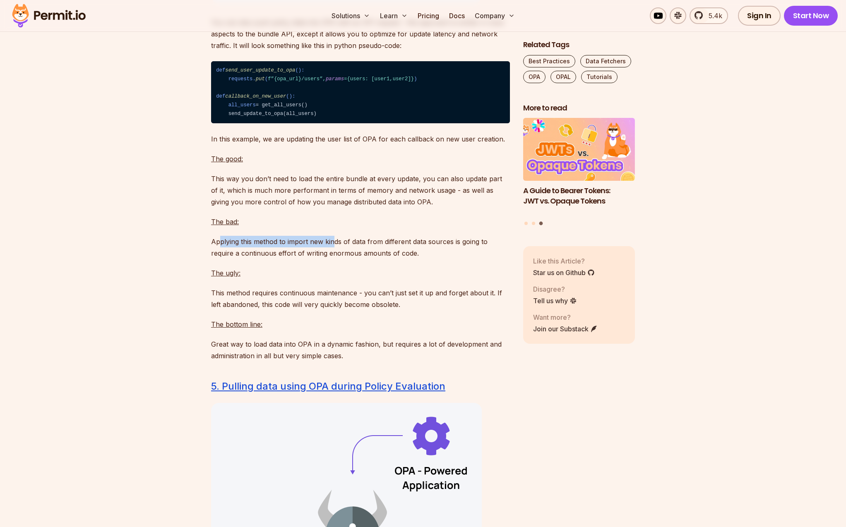
drag, startPoint x: 218, startPoint y: 270, endPoint x: 333, endPoint y: 265, distance: 114.7
click at [333, 259] on p "Applying this method to import new kinds of data from different data sources is…" at bounding box center [360, 247] width 299 height 23
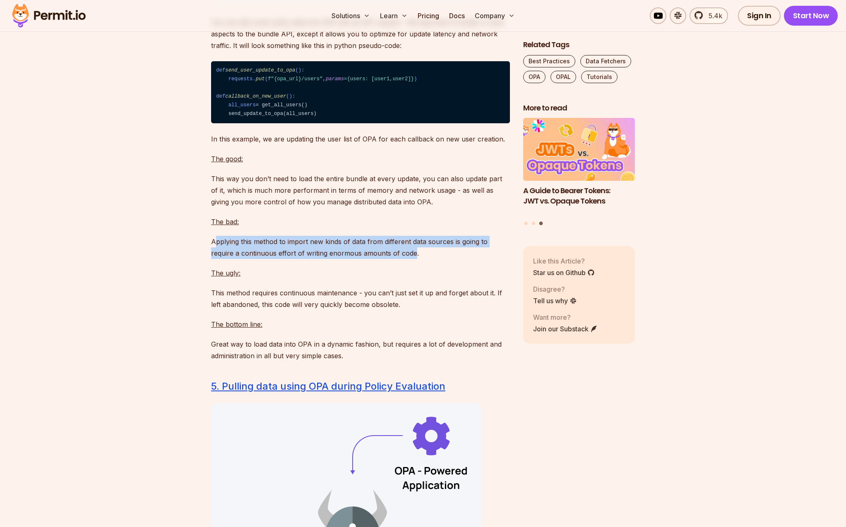
drag, startPoint x: 317, startPoint y: 278, endPoint x: 216, endPoint y: 273, distance: 101.1
click at [216, 259] on p "Applying this method to import new kinds of data from different data sources is…" at bounding box center [360, 247] width 299 height 23
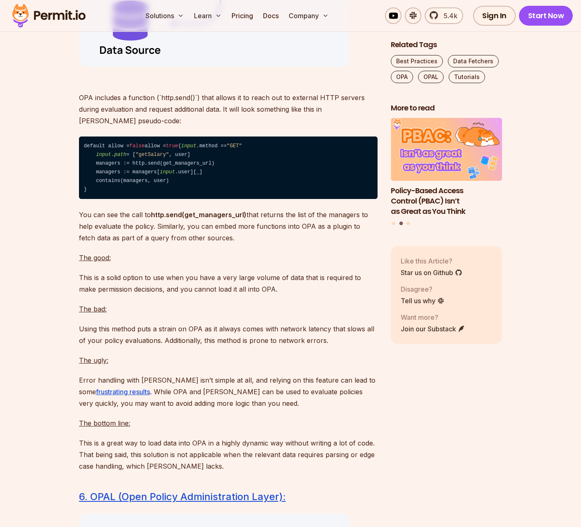
scroll to position [4802, 0]
drag, startPoint x: 77, startPoint y: 122, endPoint x: 110, endPoint y: 122, distance: 33.1
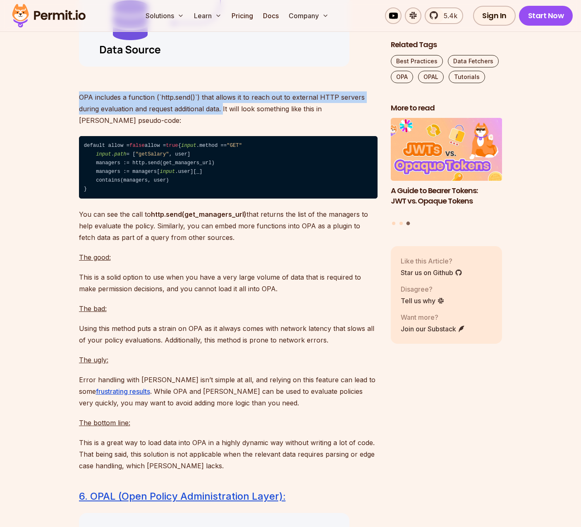
drag, startPoint x: 80, startPoint y: 123, endPoint x: 224, endPoint y: 140, distance: 144.6
click at [223, 126] on p "OPA includes a function (`http.send()`) that allows it to reach out to external…" at bounding box center [228, 103] width 299 height 46
copy p "OPA includes a function (`http.send()`) that allows it to reach out to external…"
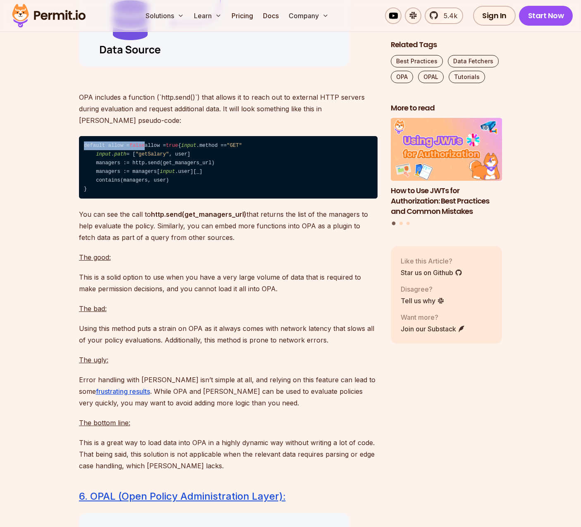
drag, startPoint x: 84, startPoint y: 173, endPoint x: 159, endPoint y: 174, distance: 74.9
click at [159, 174] on code "default allow = false allow = true { input .method == "GET" input . path = [ "g…" at bounding box center [228, 167] width 299 height 62
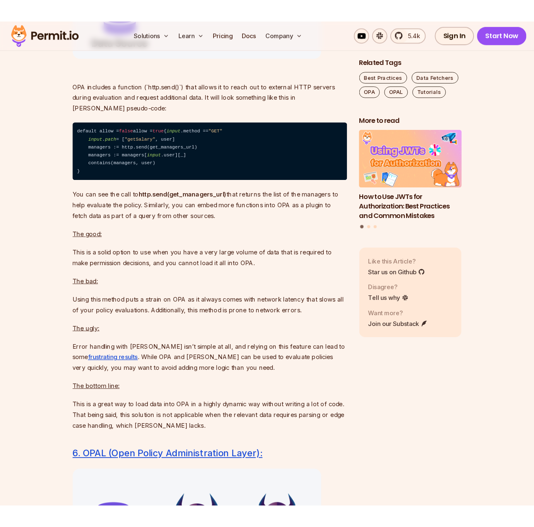
scroll to position [4825, 0]
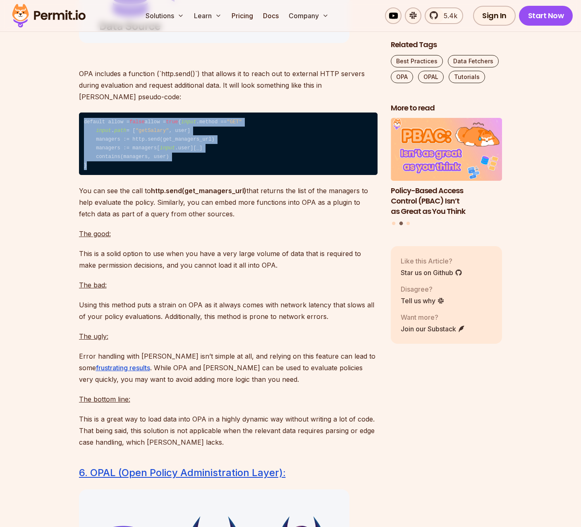
drag, startPoint x: 85, startPoint y: 149, endPoint x: 137, endPoint y: 222, distance: 89.9
click at [137, 175] on code "default allow = false allow = true { input .method == "GET" input . path = [ "g…" at bounding box center [228, 144] width 299 height 62
copy code "default allow = false allow = true { input .method == "GET" input . path = [ "g…"
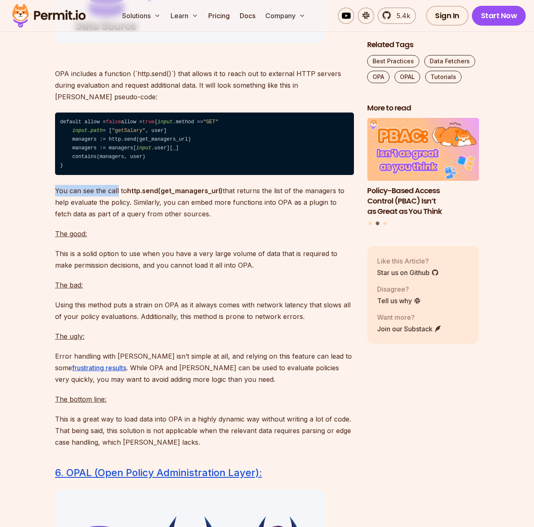
drag, startPoint x: 54, startPoint y: 243, endPoint x: 118, endPoint y: 243, distance: 63.7
drag, startPoint x: 102, startPoint y: 244, endPoint x: 166, endPoint y: 243, distance: 63.3
click at [103, 220] on p "You can see the call to http.send(get_managers_url) that returns the list of th…" at bounding box center [204, 202] width 299 height 35
click at [182, 195] on strong "http.send(get_managers_url)" at bounding box center [175, 191] width 96 height 8
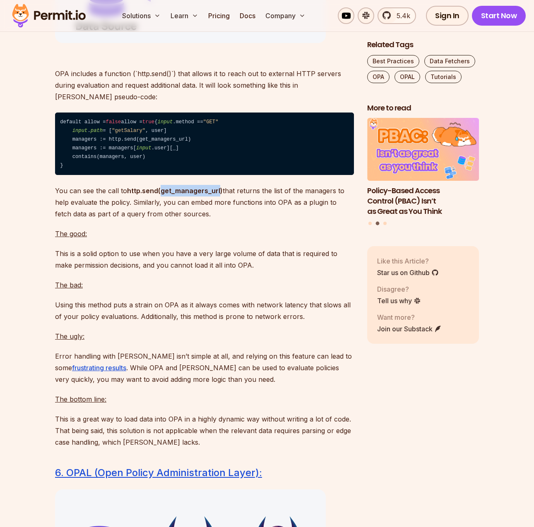
click at [182, 195] on strong "http.send(get_managers_url)" at bounding box center [175, 191] width 96 height 8
click at [151, 175] on code "default allow = false allow = true { input .method == "GET" input . path = [ "g…" at bounding box center [204, 144] width 299 height 62
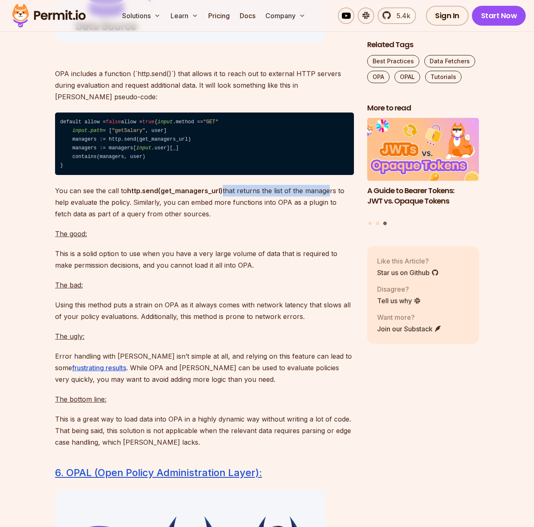
drag, startPoint x: 253, startPoint y: 243, endPoint x: 245, endPoint y: 254, distance: 14.5
click at [326, 220] on p "You can see the call to http.send(get_managers_url) that returns the list of th…" at bounding box center [204, 202] width 299 height 35
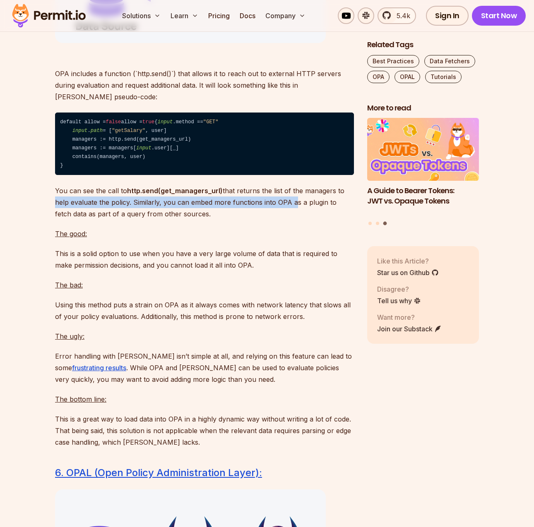
drag, startPoint x: 60, startPoint y: 255, endPoint x: 294, endPoint y: 257, distance: 234.2
click at [294, 220] on p "You can see the call to http.send(get_managers_url) that returns the list of th…" at bounding box center [204, 202] width 299 height 35
drag, startPoint x: 19, startPoint y: 262, endPoint x: 45, endPoint y: 266, distance: 26.3
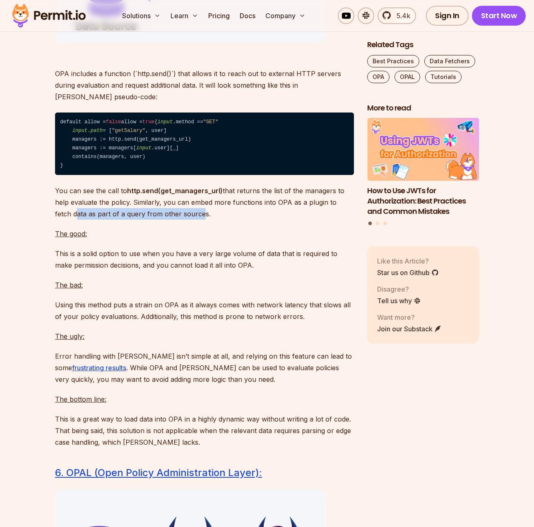
drag, startPoint x: 116, startPoint y: 269, endPoint x: 185, endPoint y: 266, distance: 69.6
click at [185, 220] on p "You can see the call to http.send(get_managers_url) that returns the list of th…" at bounding box center [204, 202] width 299 height 35
click at [234, 220] on p "You can see the call to http.send(get_managers_url) that returns the list of th…" at bounding box center [204, 202] width 299 height 35
drag, startPoint x: 185, startPoint y: 266, endPoint x: 65, endPoint y: 262, distance: 120.1
click at [66, 220] on p "You can see the call to http.send(get_managers_url) that returns the list of th…" at bounding box center [204, 202] width 299 height 35
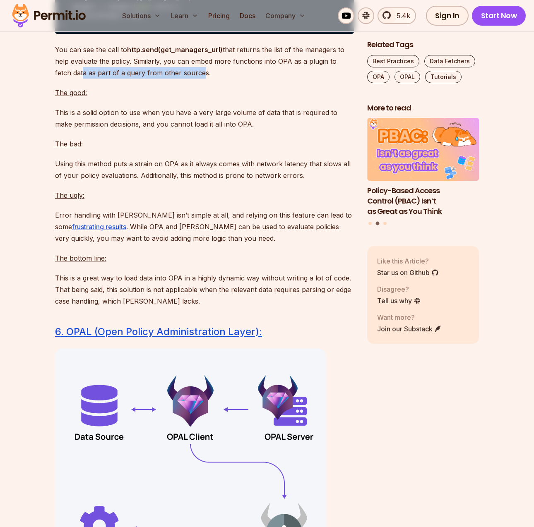
scroll to position [4972, 0]
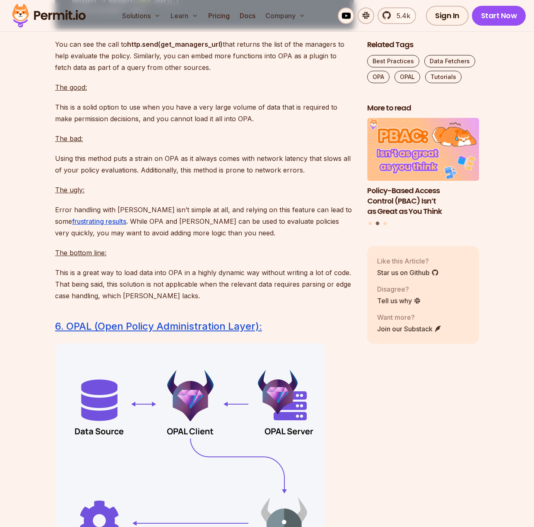
drag, startPoint x: 101, startPoint y: 261, endPoint x: 61, endPoint y: 262, distance: 40.2
click at [101, 239] on p "Error handling with [PERSON_NAME] isn’t simple at all, and relying on this feat…" at bounding box center [204, 221] width 299 height 35
drag, startPoint x: 55, startPoint y: 261, endPoint x: 120, endPoint y: 260, distance: 65.0
click at [120, 239] on p "Error handling with [PERSON_NAME] isn’t simple at all, and relying on this feat…" at bounding box center [204, 221] width 299 height 35
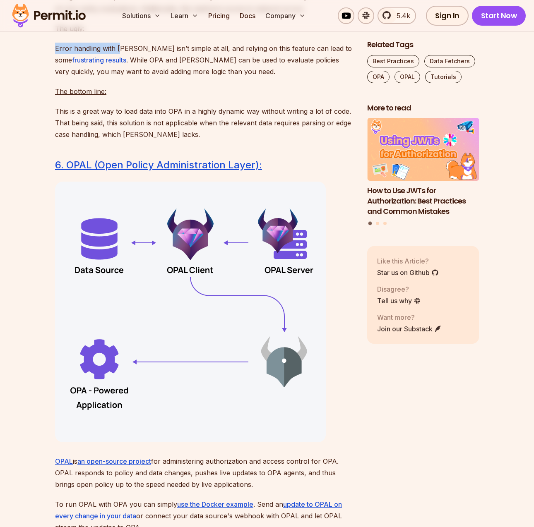
scroll to position [5167, 0]
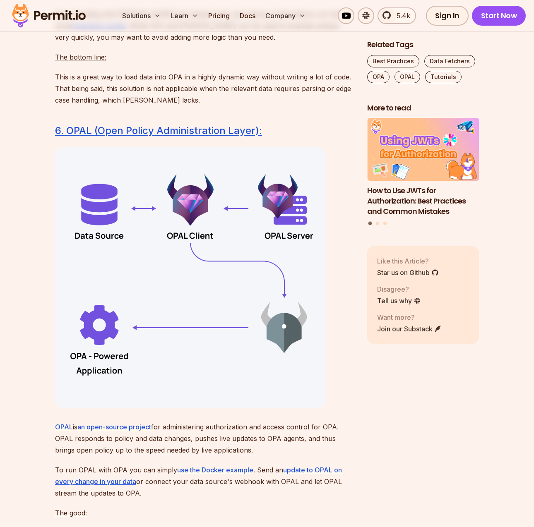
drag, startPoint x: 19, startPoint y: 127, endPoint x: 57, endPoint y: 127, distance: 37.7
drag, startPoint x: 65, startPoint y: 130, endPoint x: 173, endPoint y: 129, distance: 108.0
click at [173, 106] on p "This is a great way to load data into OPA in a highly dynamic way without writi…" at bounding box center [204, 88] width 299 height 35
drag, startPoint x: 73, startPoint y: 143, endPoint x: 226, endPoint y: 142, distance: 153.5
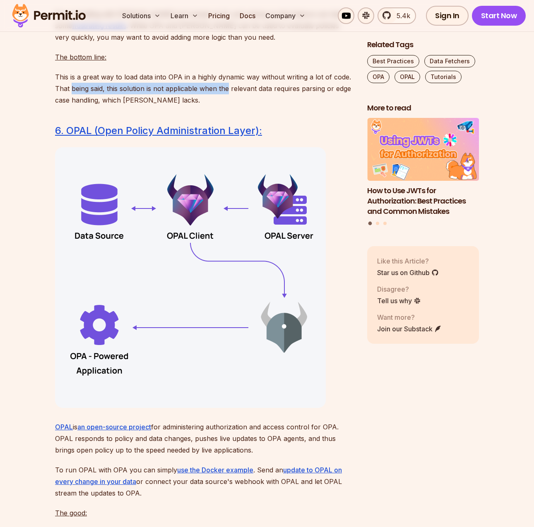
click at [226, 106] on p "This is a great way to load data into OPA in a highly dynamic way without writi…" at bounding box center [204, 88] width 299 height 35
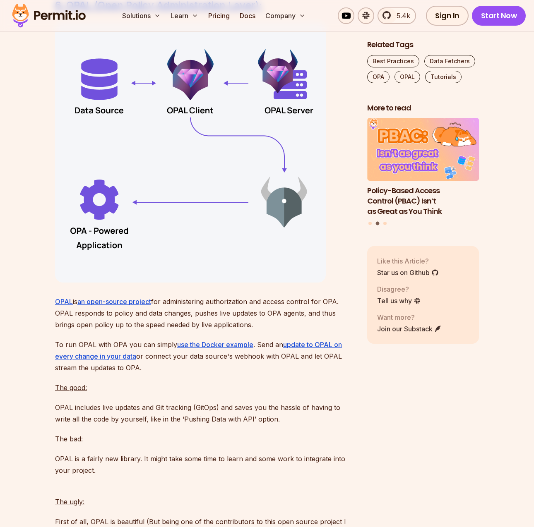
scroll to position [5295, 0]
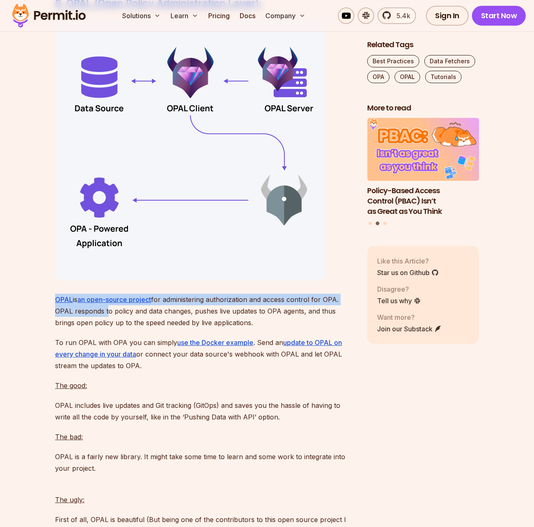
drag, startPoint x: 52, startPoint y: 351, endPoint x: 106, endPoint y: 366, distance: 55.9
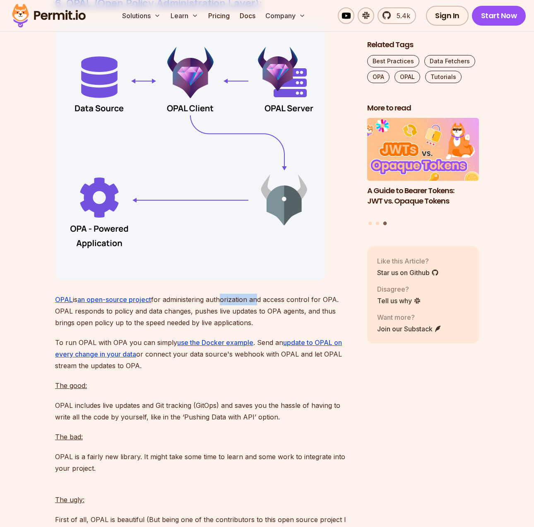
drag, startPoint x: 221, startPoint y: 354, endPoint x: 154, endPoint y: 372, distance: 69.5
click at [253, 329] on p "OPAL is an open-source project for administering authorization and access contr…" at bounding box center [204, 311] width 299 height 35
drag, startPoint x: 56, startPoint y: 365, endPoint x: 169, endPoint y: 365, distance: 113.0
click at [169, 329] on p "OPAL is an open-source project for administering authorization and access contr…" at bounding box center [204, 311] width 299 height 35
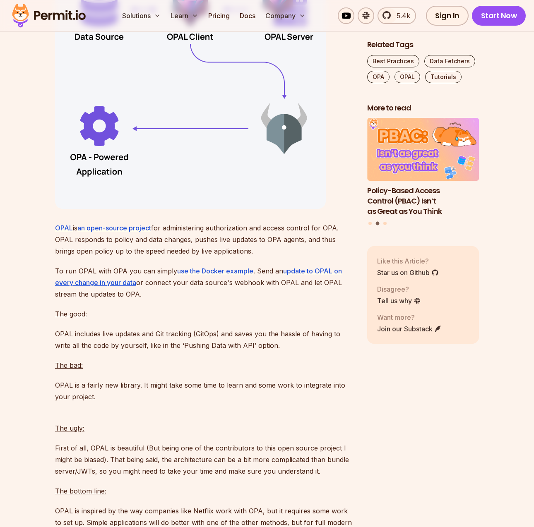
scroll to position [5373, 0]
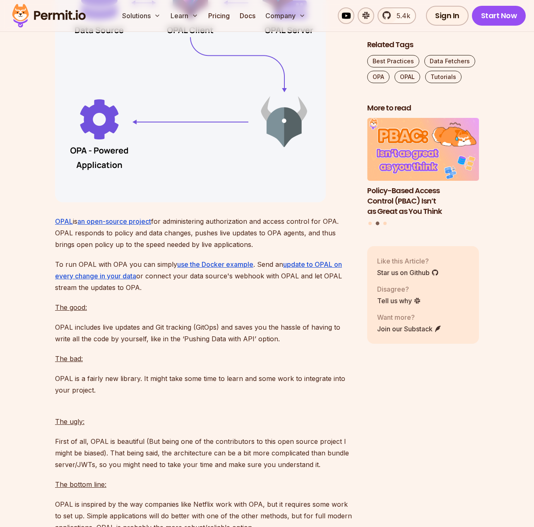
drag, startPoint x: 54, startPoint y: 272, endPoint x: 307, endPoint y: 305, distance: 254.9
copy p "OPAL is an open-source project for administering authorization and access contr…"
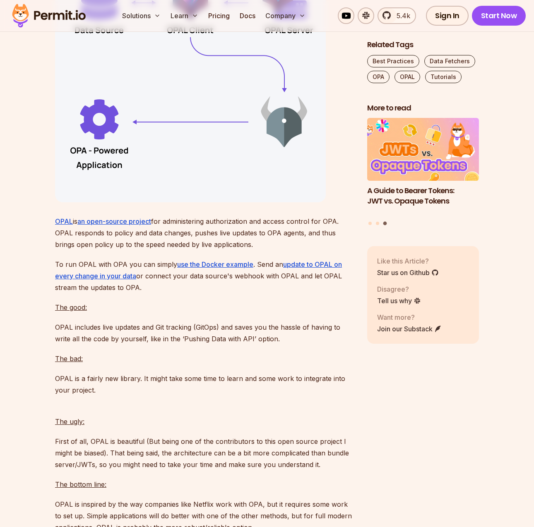
drag, startPoint x: 91, startPoint y: 318, endPoint x: 174, endPoint y: 338, distance: 84.7
click at [174, 293] on p "To run OPAL with OPA you can simply use the Docker example . Send an update to …" at bounding box center [204, 276] width 299 height 35
copy p "To run OPAL with OPA you can simply use the Docker example . Send an update to …"
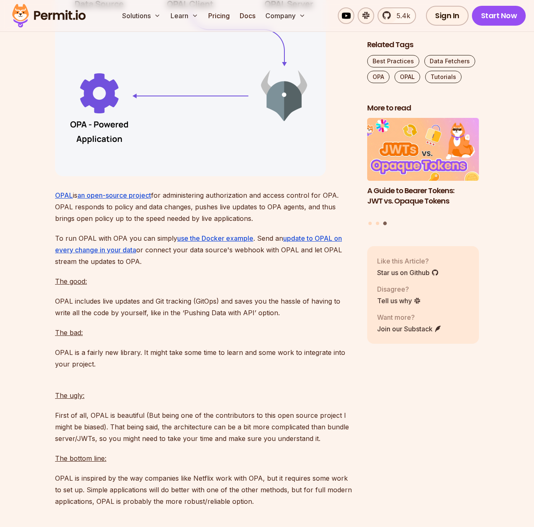
scroll to position [5417, 0]
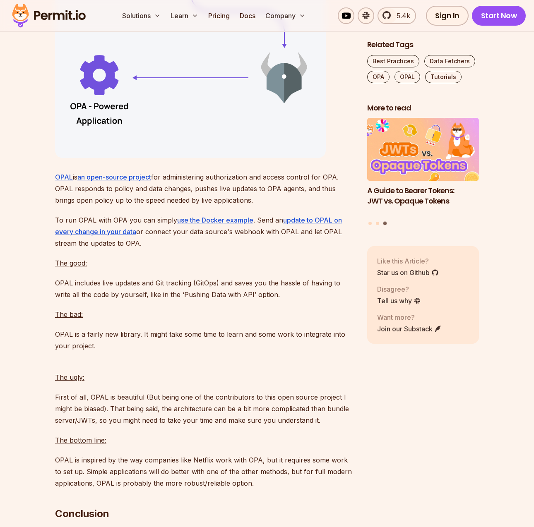
click at [62, 300] on p "OPAL includes live updates and Git tracking (GitOps) and saves you the hassle o…" at bounding box center [204, 288] width 299 height 23
drag, startPoint x: 57, startPoint y: 336, endPoint x: 181, endPoint y: 331, distance: 124.2
click at [181, 300] on p "OPAL includes live updates and Git tracking (GitOps) and saves you the hassle o…" at bounding box center [204, 288] width 299 height 23
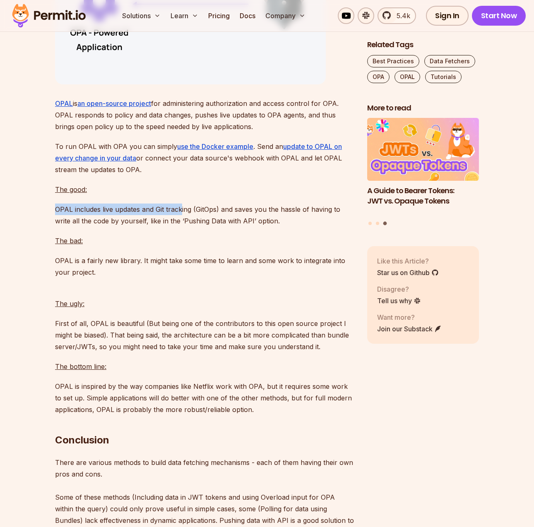
scroll to position [5491, 0]
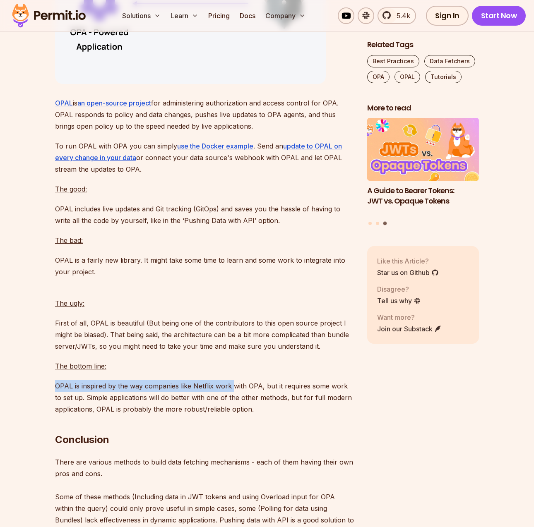
drag, startPoint x: 54, startPoint y: 438, endPoint x: 200, endPoint y: 439, distance: 146.5
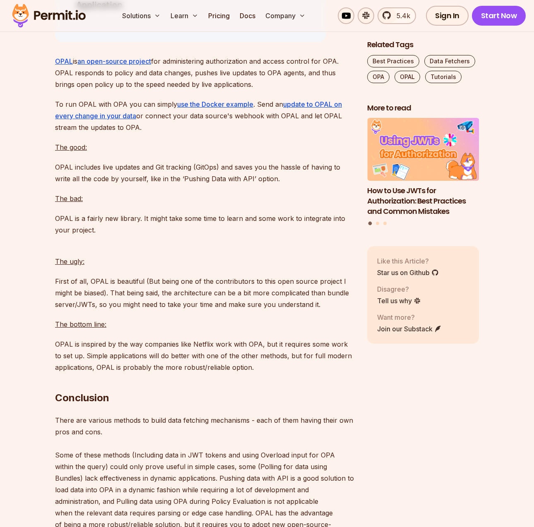
scroll to position [5532, 0]
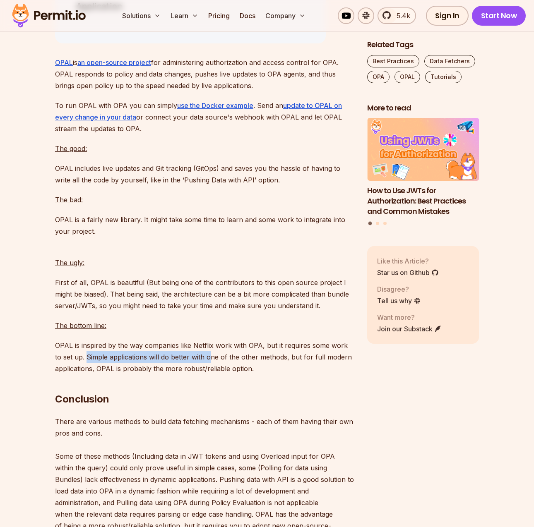
drag, startPoint x: 79, startPoint y: 410, endPoint x: 201, endPoint y: 410, distance: 121.7
click at [201, 375] on p "OPAL is inspired by the way companies like Netflix work with OPA, but it requir…" at bounding box center [204, 357] width 299 height 35
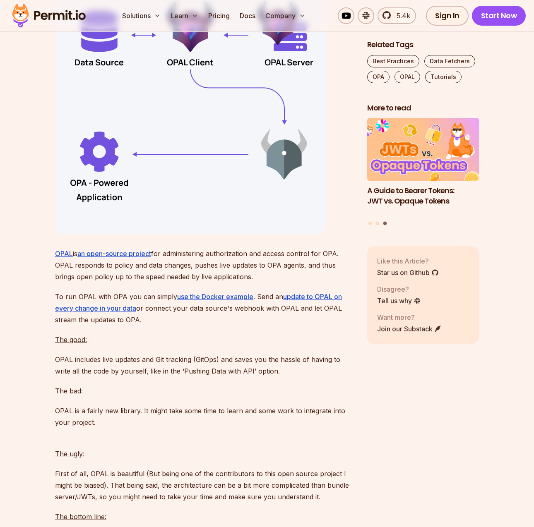
scroll to position [5344, 0]
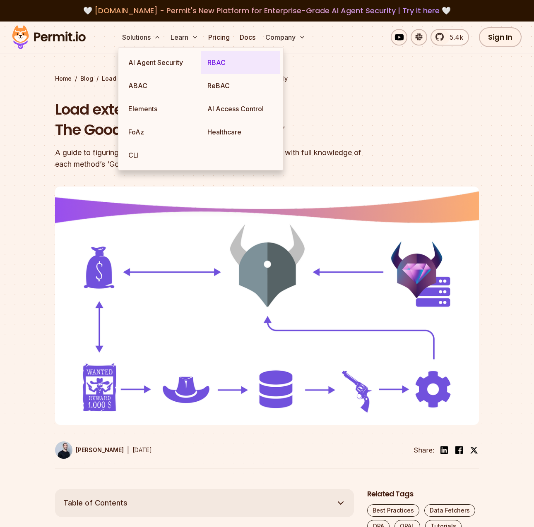
click at [220, 61] on link "RBAC" at bounding box center [240, 62] width 79 height 23
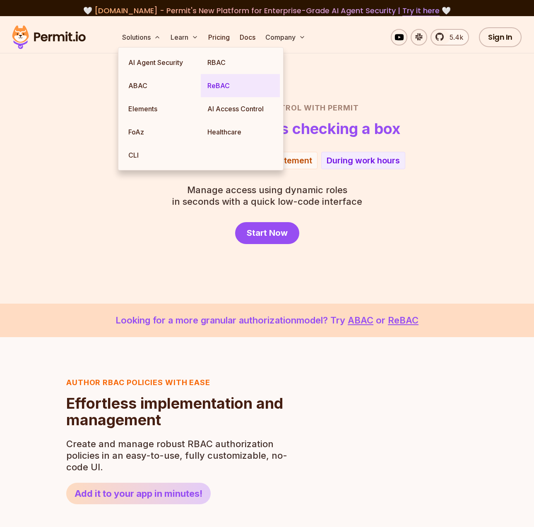
click at [221, 87] on link "ReBAC" at bounding box center [240, 85] width 79 height 23
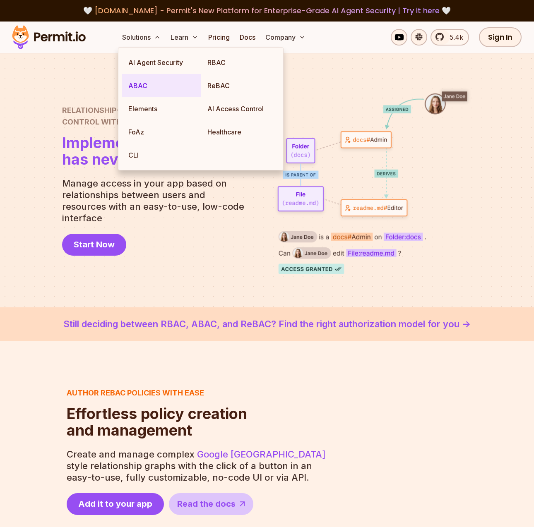
click at [140, 86] on link "ABAC" at bounding box center [161, 85] width 79 height 23
